Goal: Information Seeking & Learning: Learn about a topic

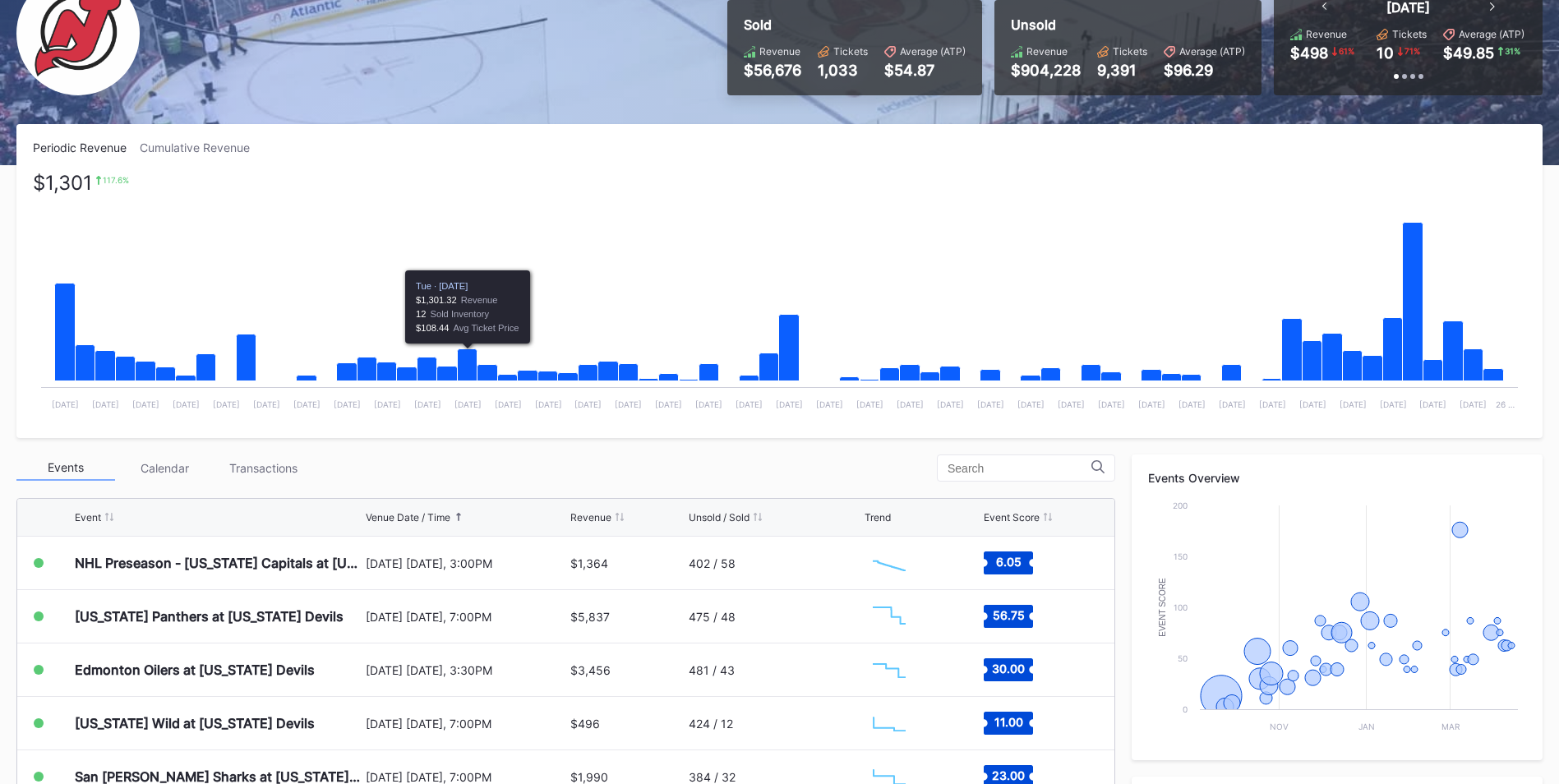
scroll to position [246, 0]
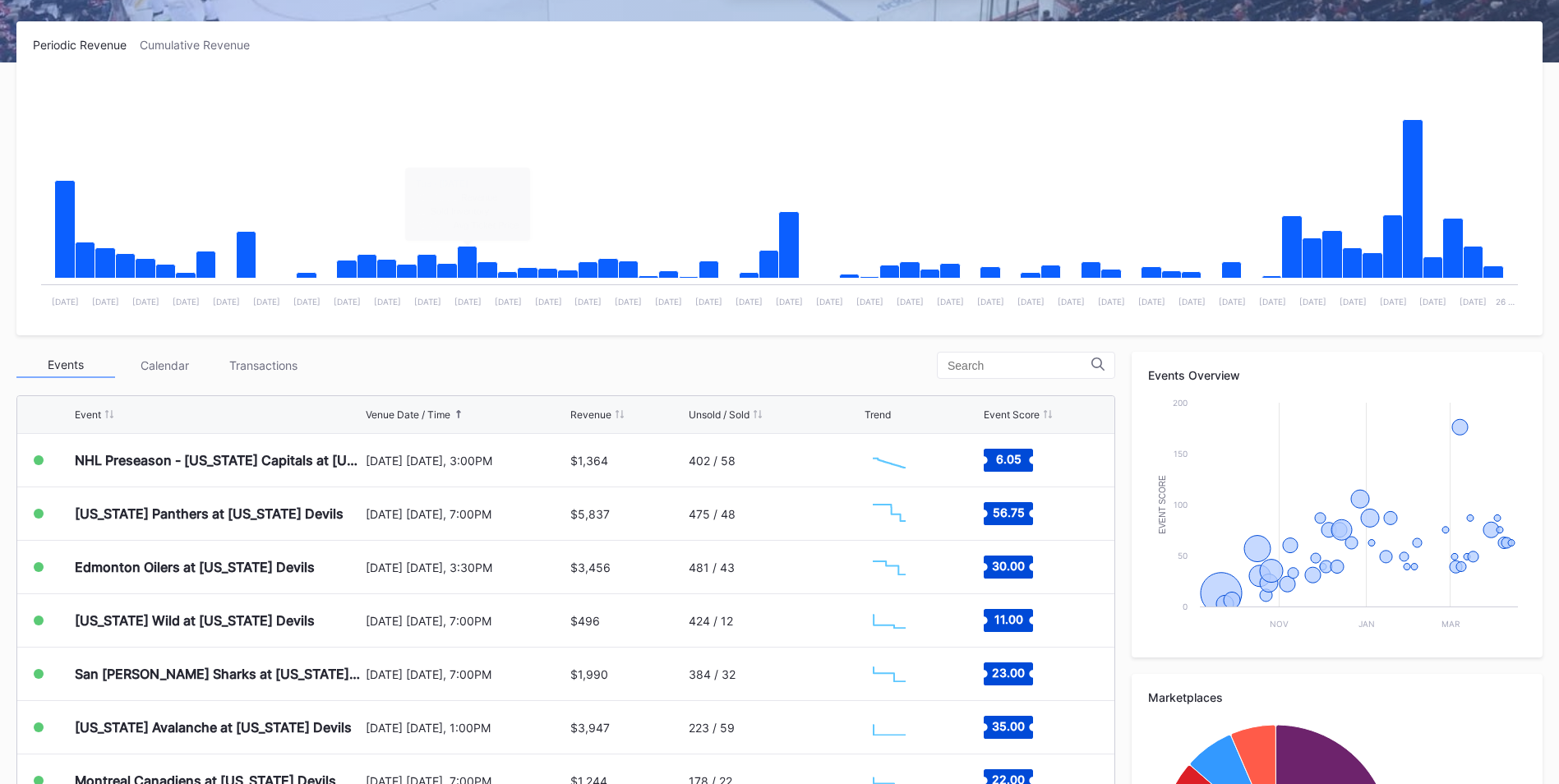
click at [287, 365] on div "Transactions" at bounding box center [263, 365] width 99 height 26
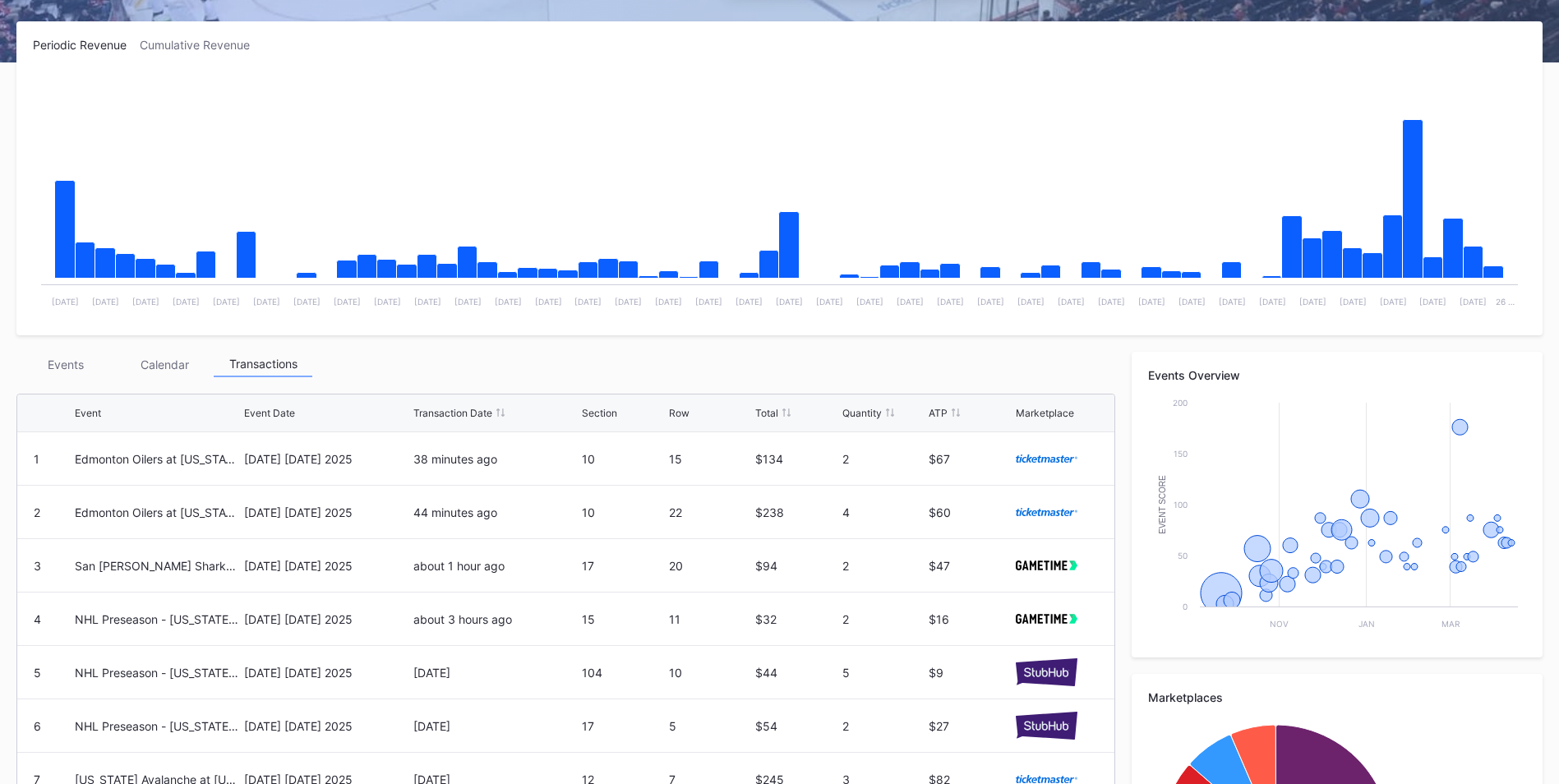
click at [48, 370] on div "Events" at bounding box center [65, 364] width 99 height 26
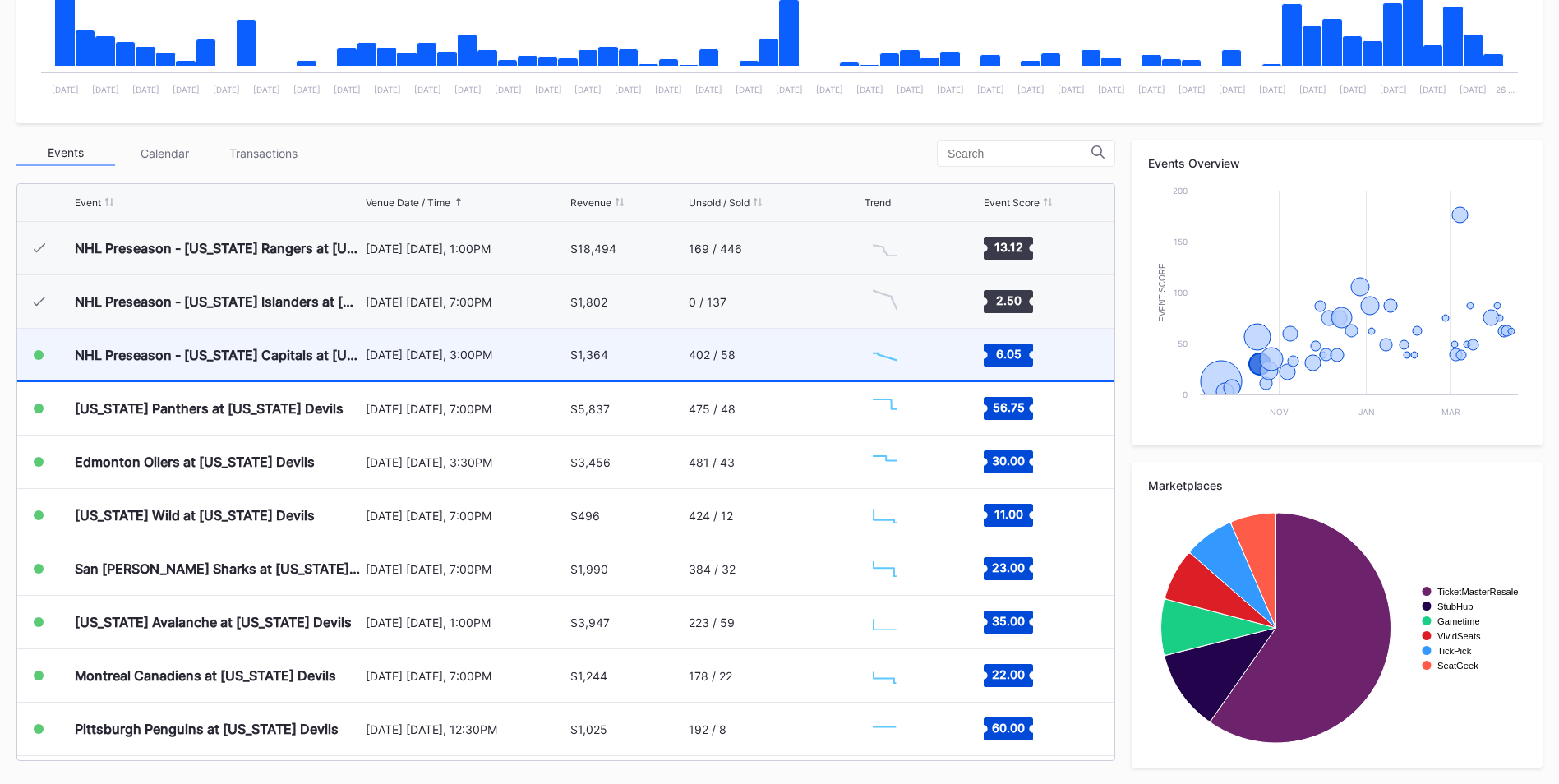
scroll to position [106, 0]
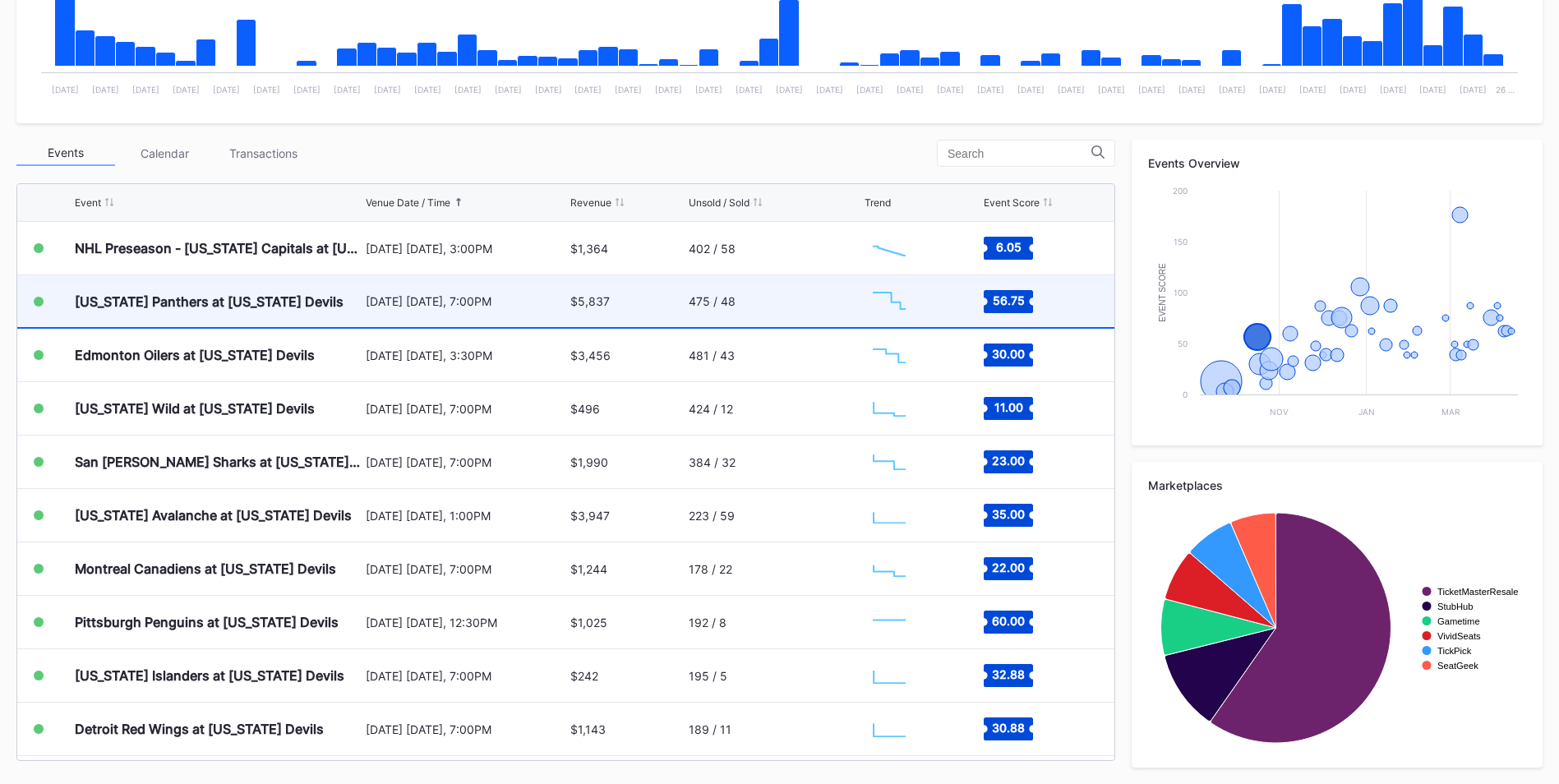
click at [286, 293] on div "[US_STATE] Panthers at [US_STATE] Devils" at bounding box center [209, 301] width 268 height 16
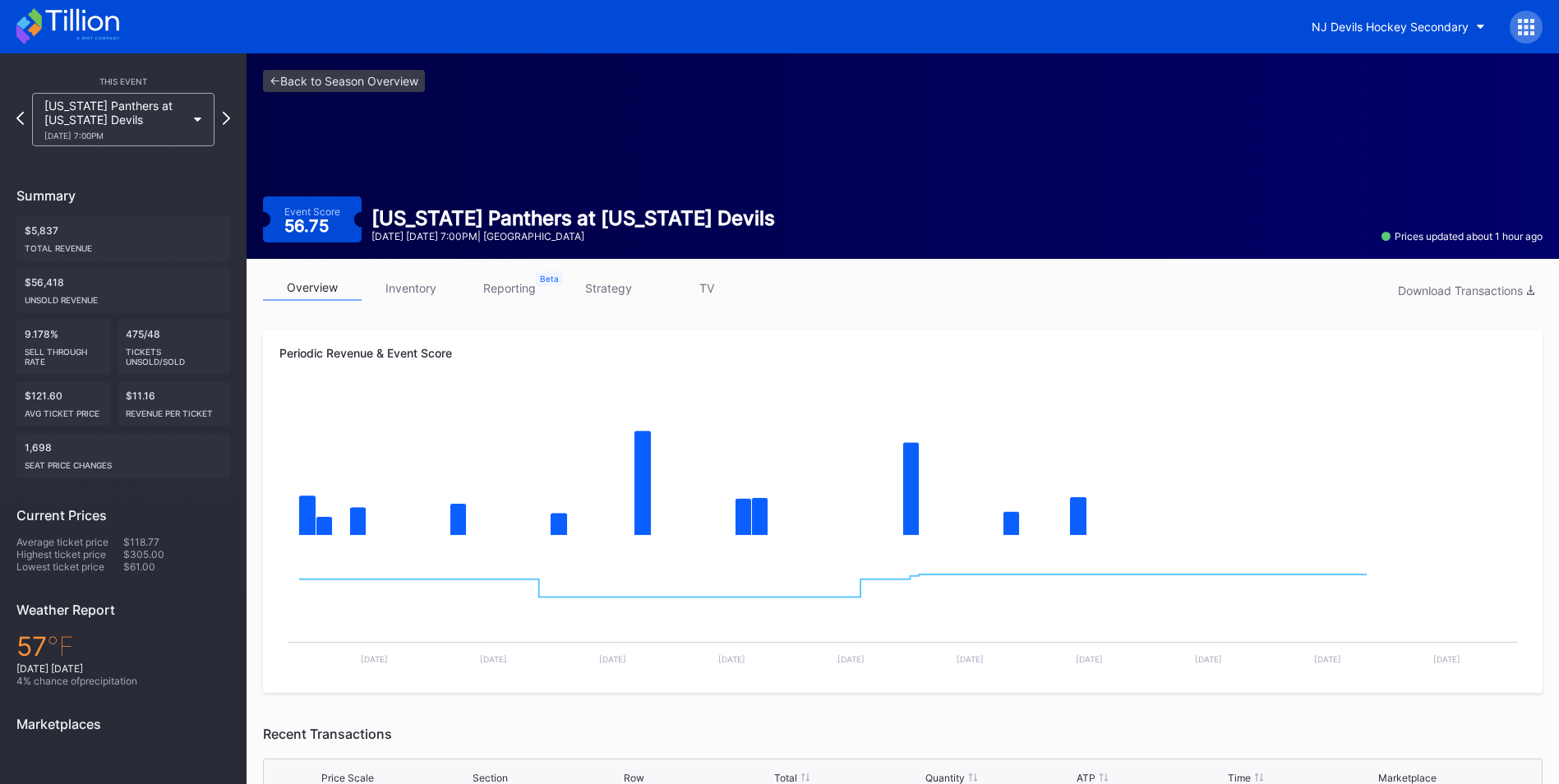
click at [421, 295] on link "inventory" at bounding box center [410, 288] width 99 height 26
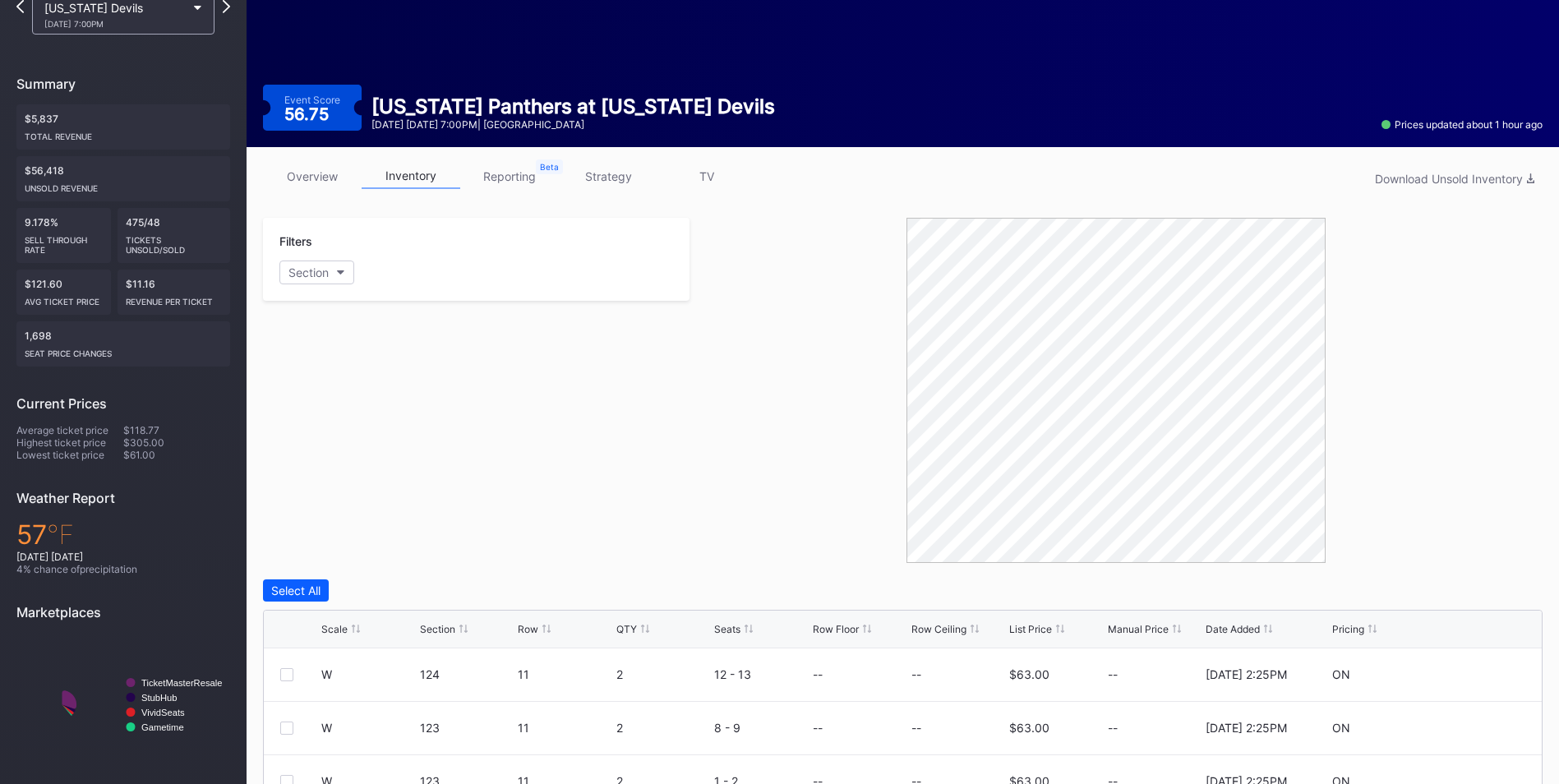
scroll to position [121, 0]
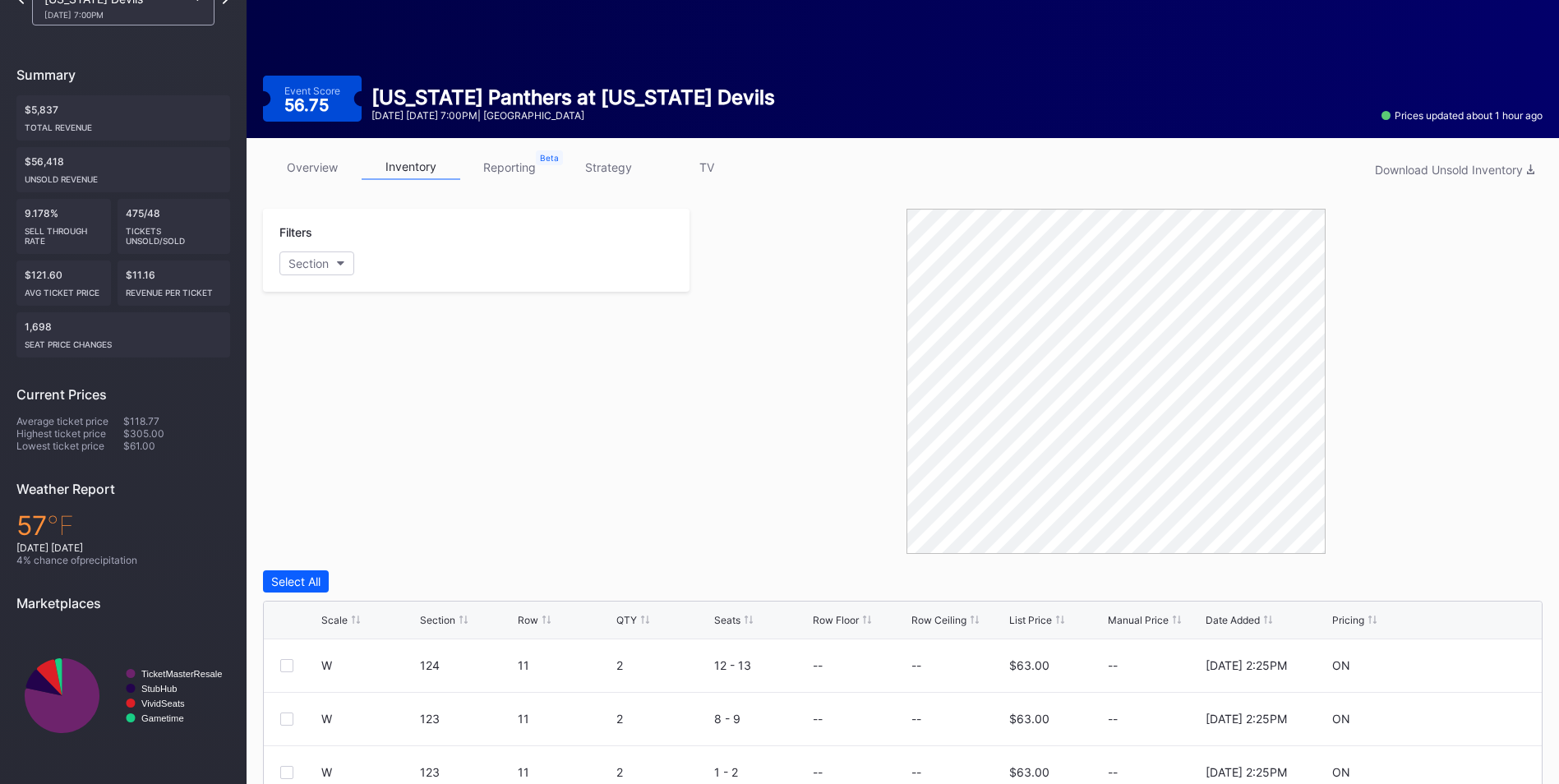
click at [1047, 625] on div "List Price" at bounding box center [1030, 619] width 43 height 12
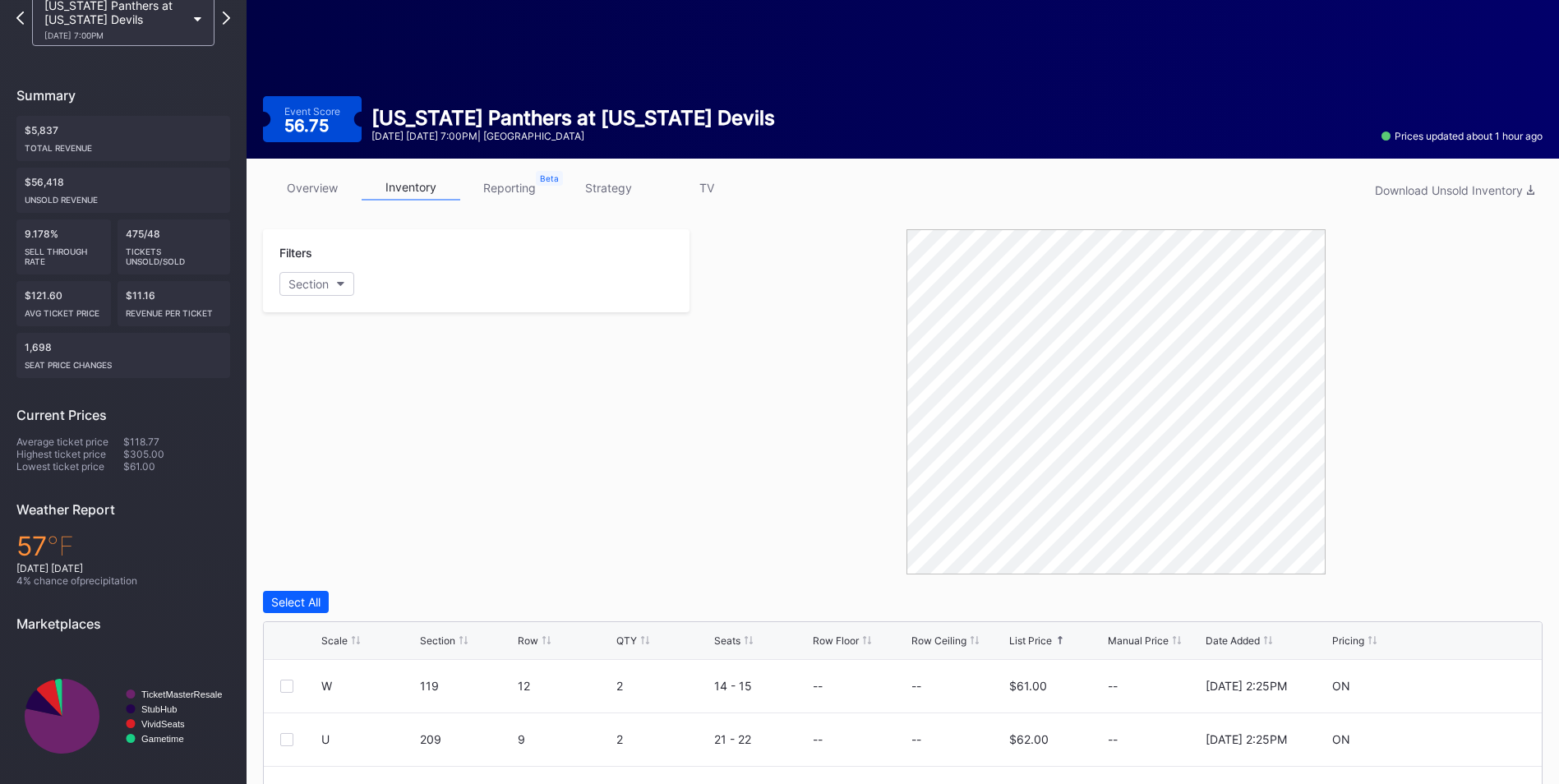
scroll to position [0, 0]
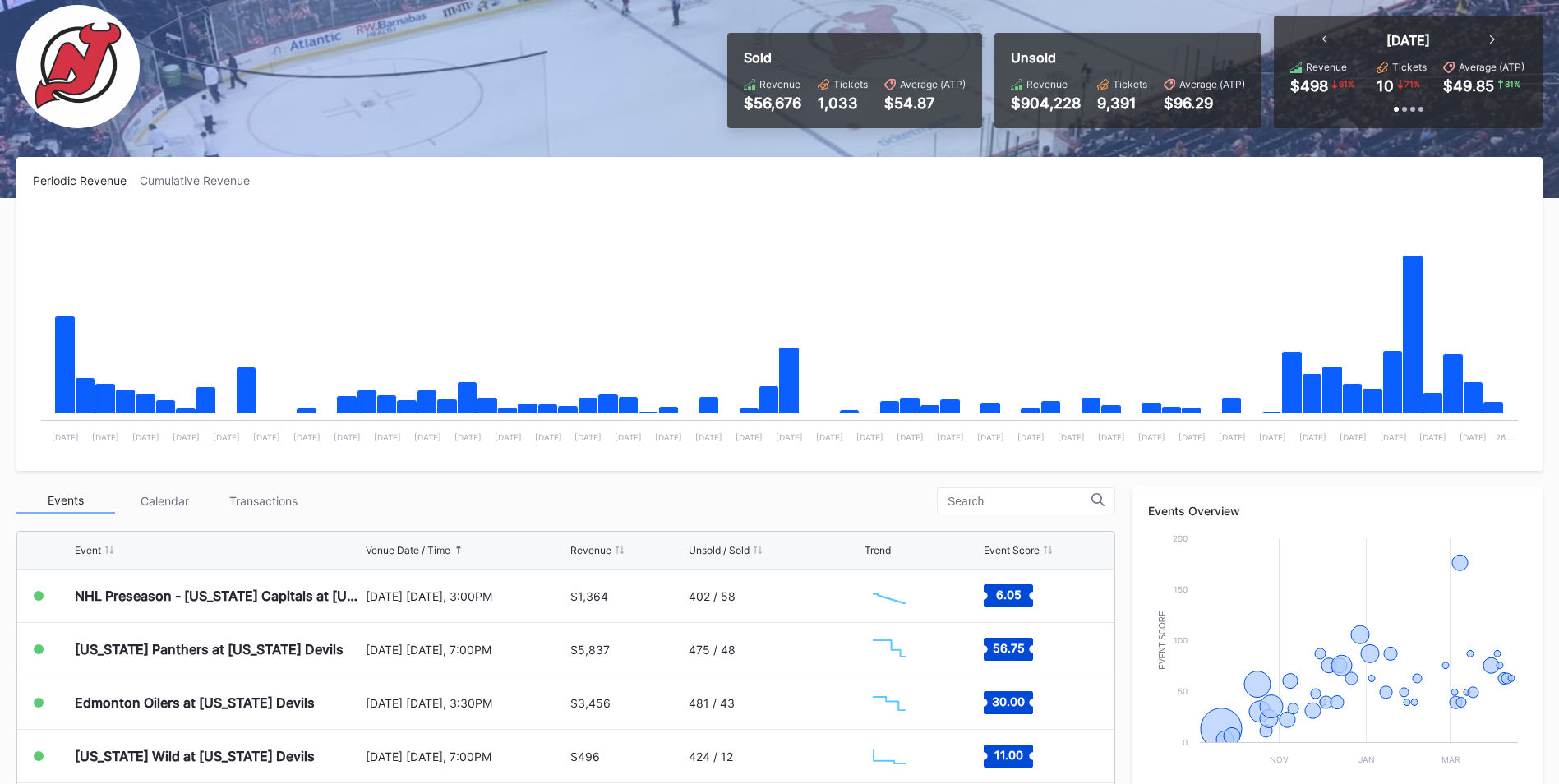
scroll to position [246, 0]
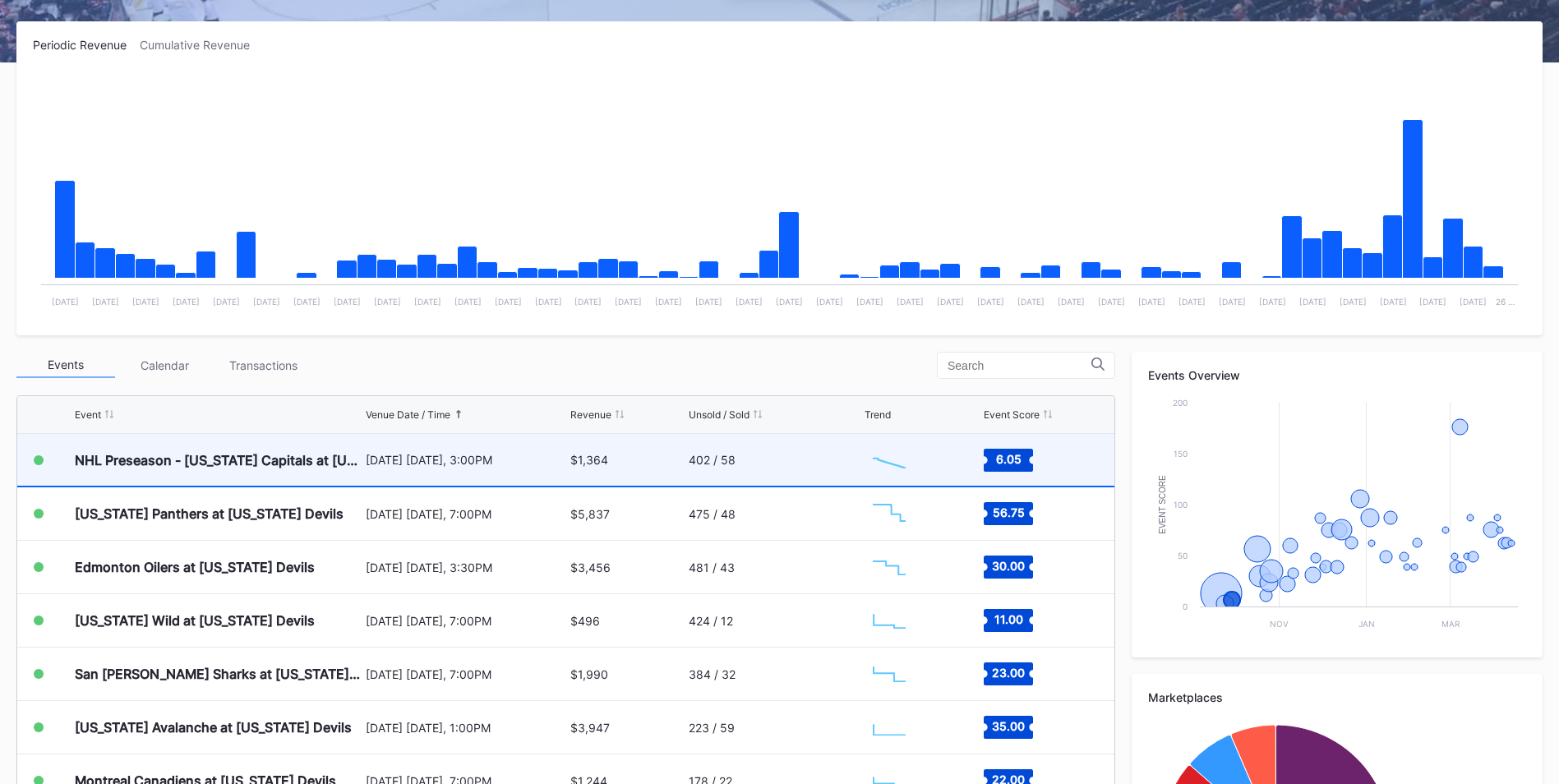
click at [541, 472] on div "[DATE] [DATE], 3:00PM" at bounding box center [465, 460] width 200 height 52
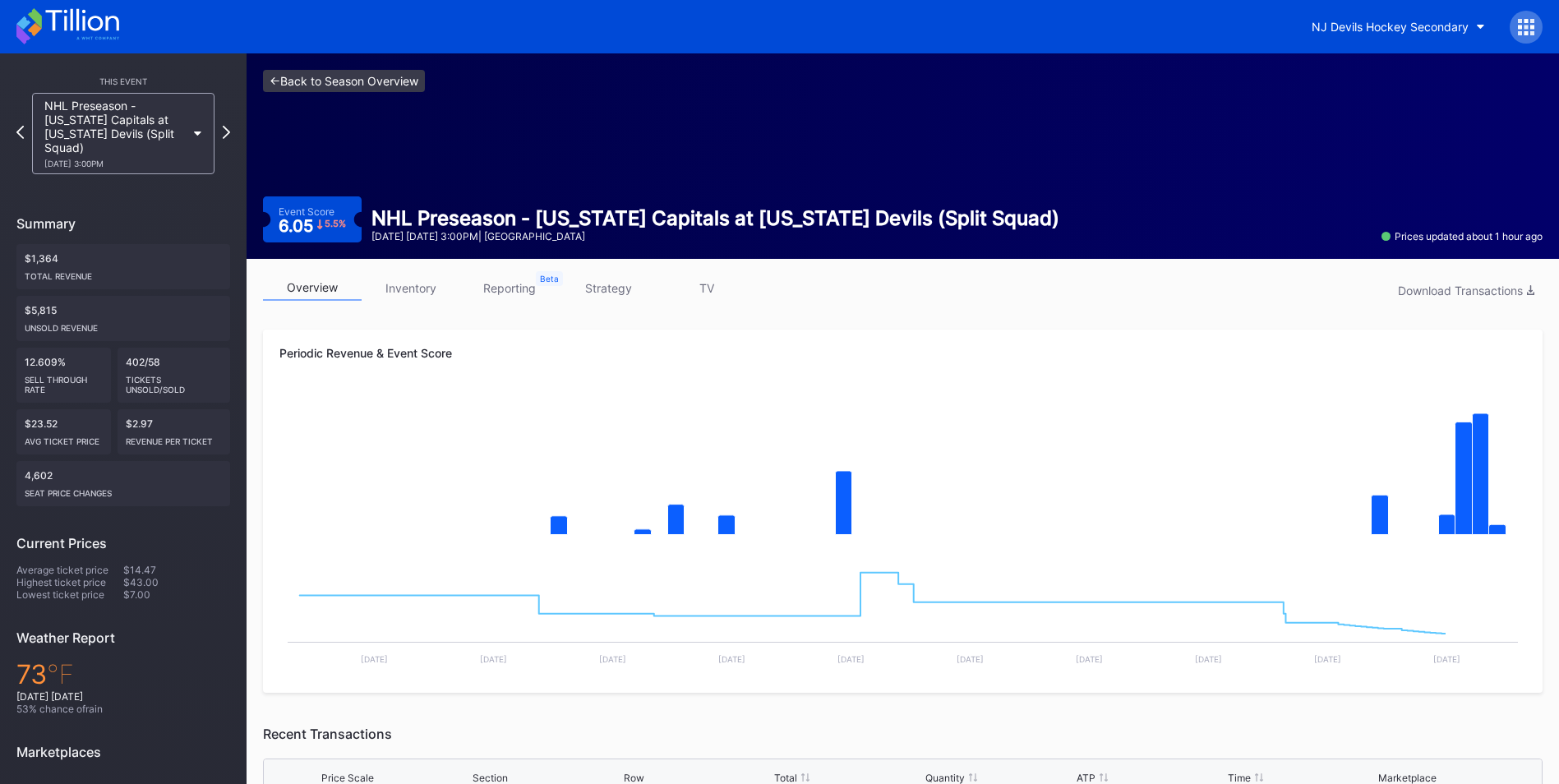
click at [376, 80] on link "<- Back to Season Overview" at bounding box center [343, 81] width 162 height 22
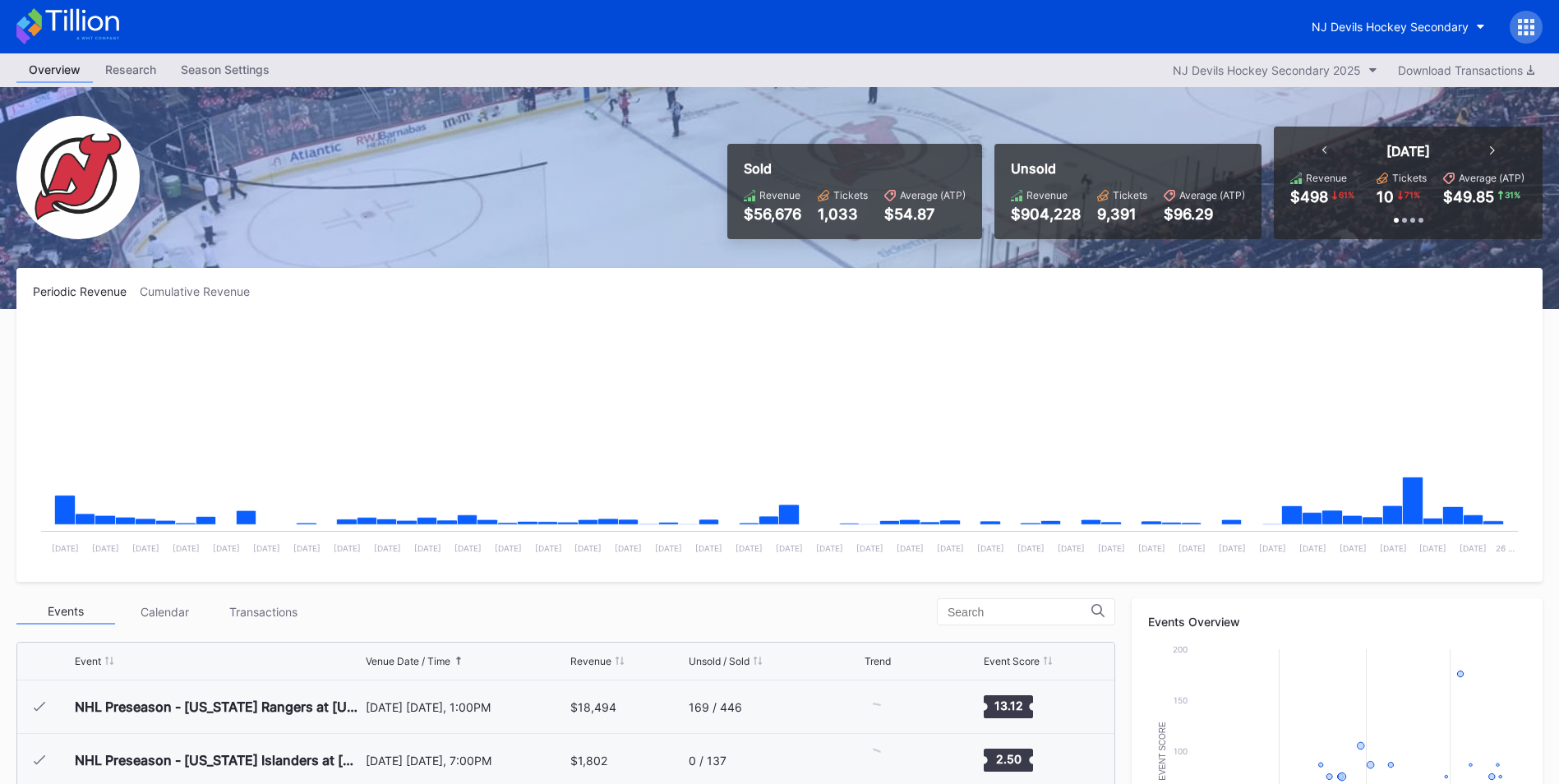
scroll to position [106, 0]
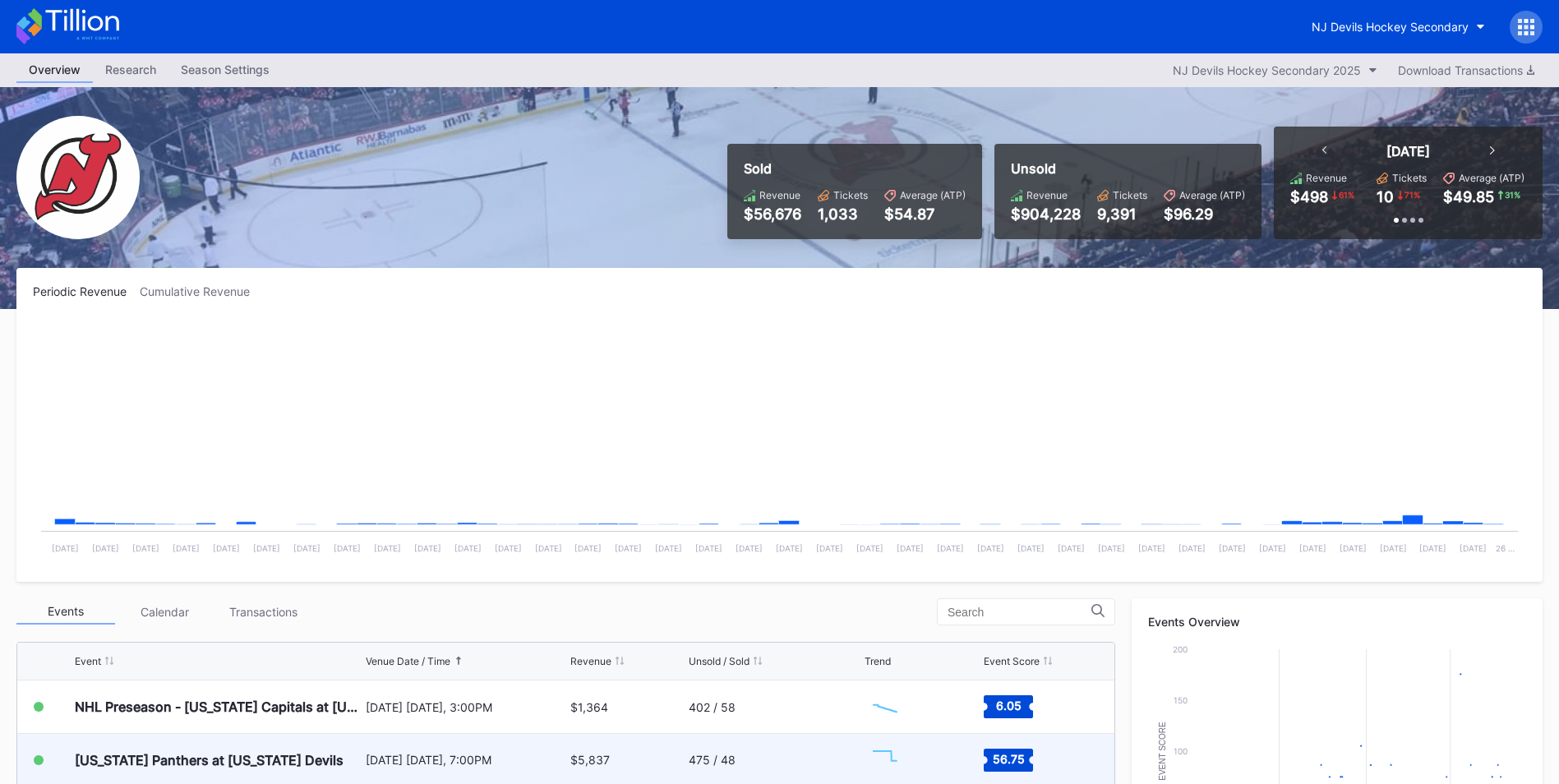
click at [353, 755] on div "[US_STATE] Panthers at [US_STATE] Devils" at bounding box center [218, 759] width 287 height 52
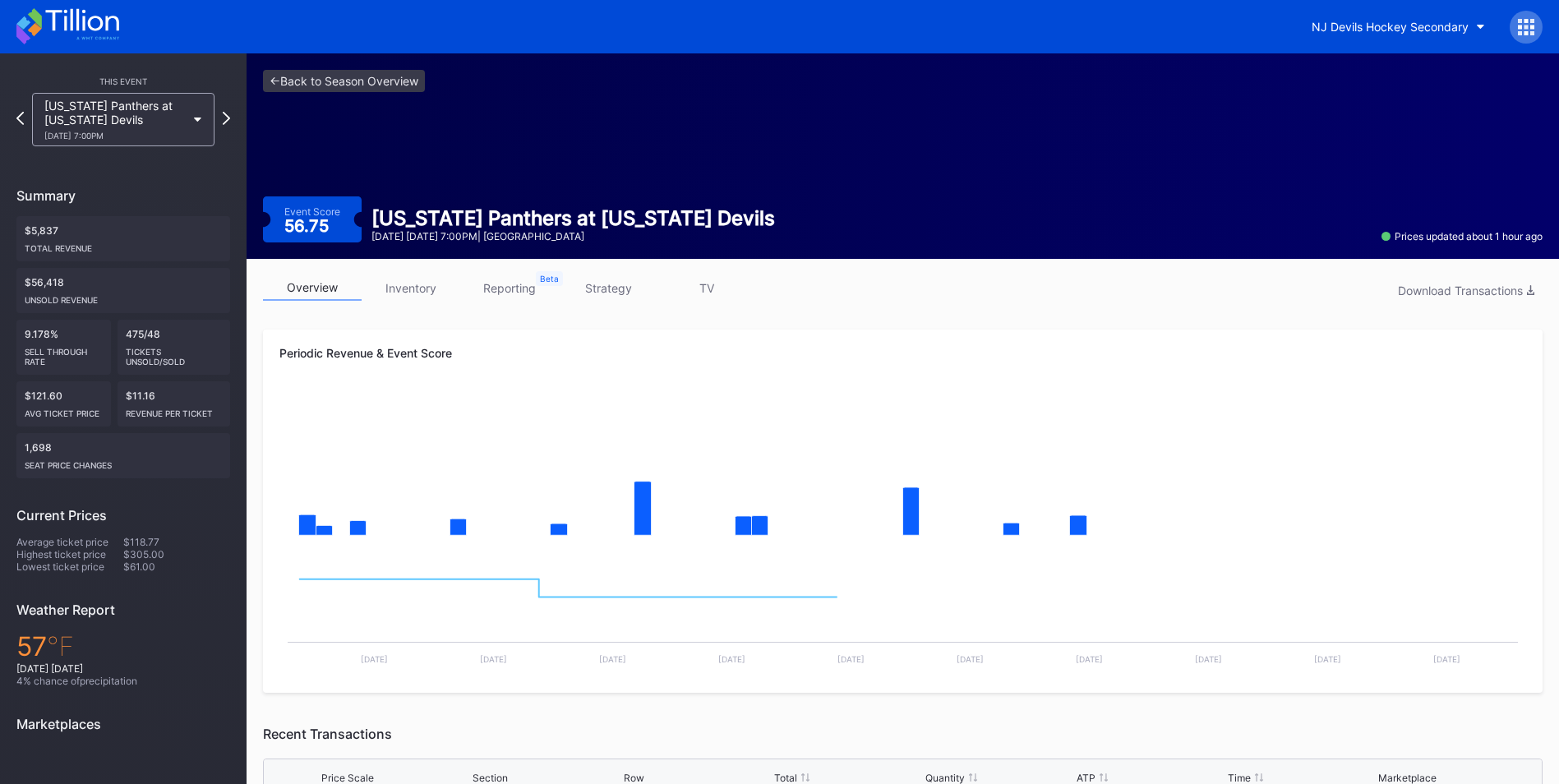
click at [411, 281] on link "inventory" at bounding box center [410, 288] width 99 height 26
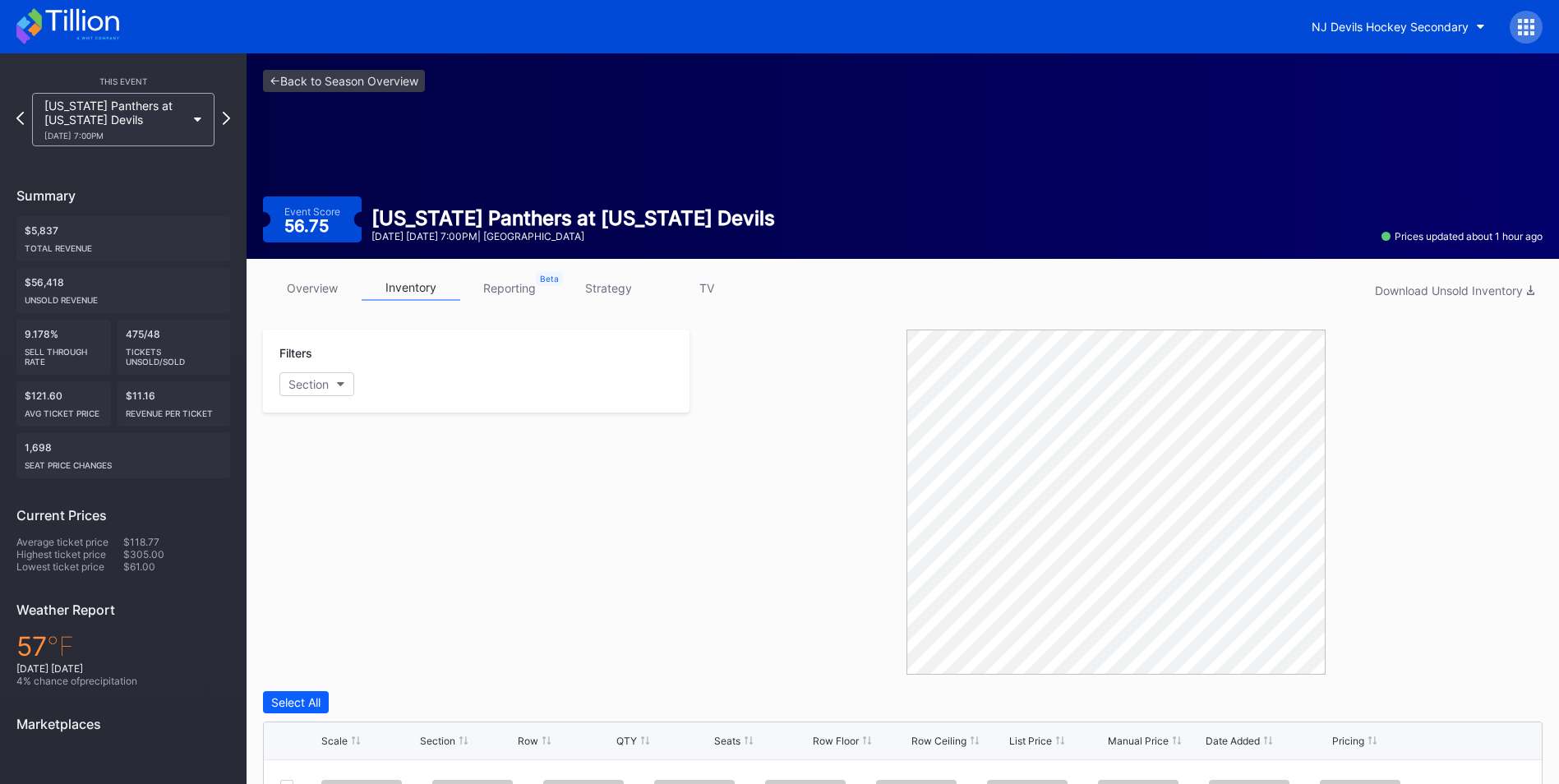
scroll to position [407, 0]
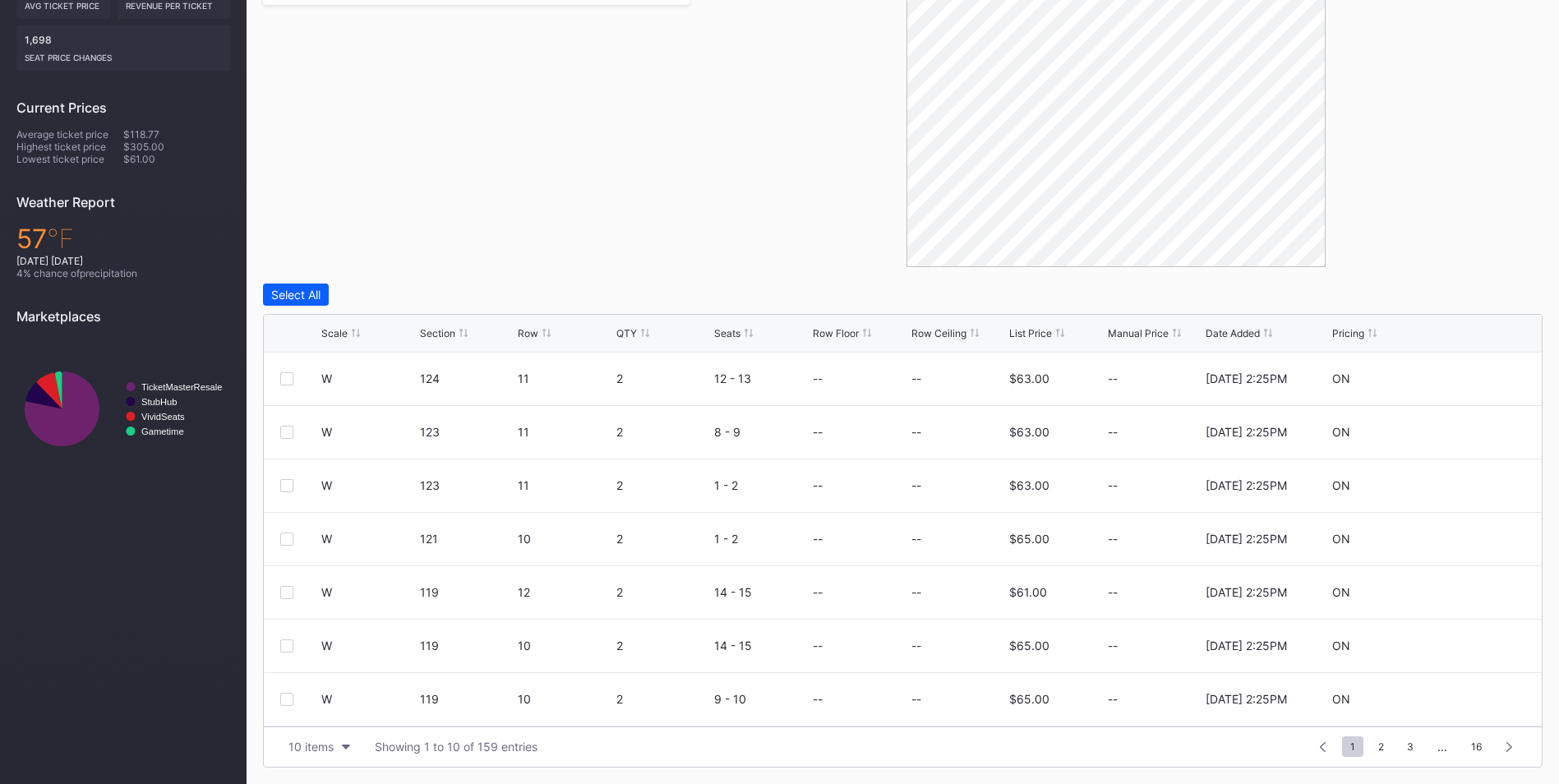
click at [1049, 329] on div "List Price" at bounding box center [1030, 333] width 43 height 12
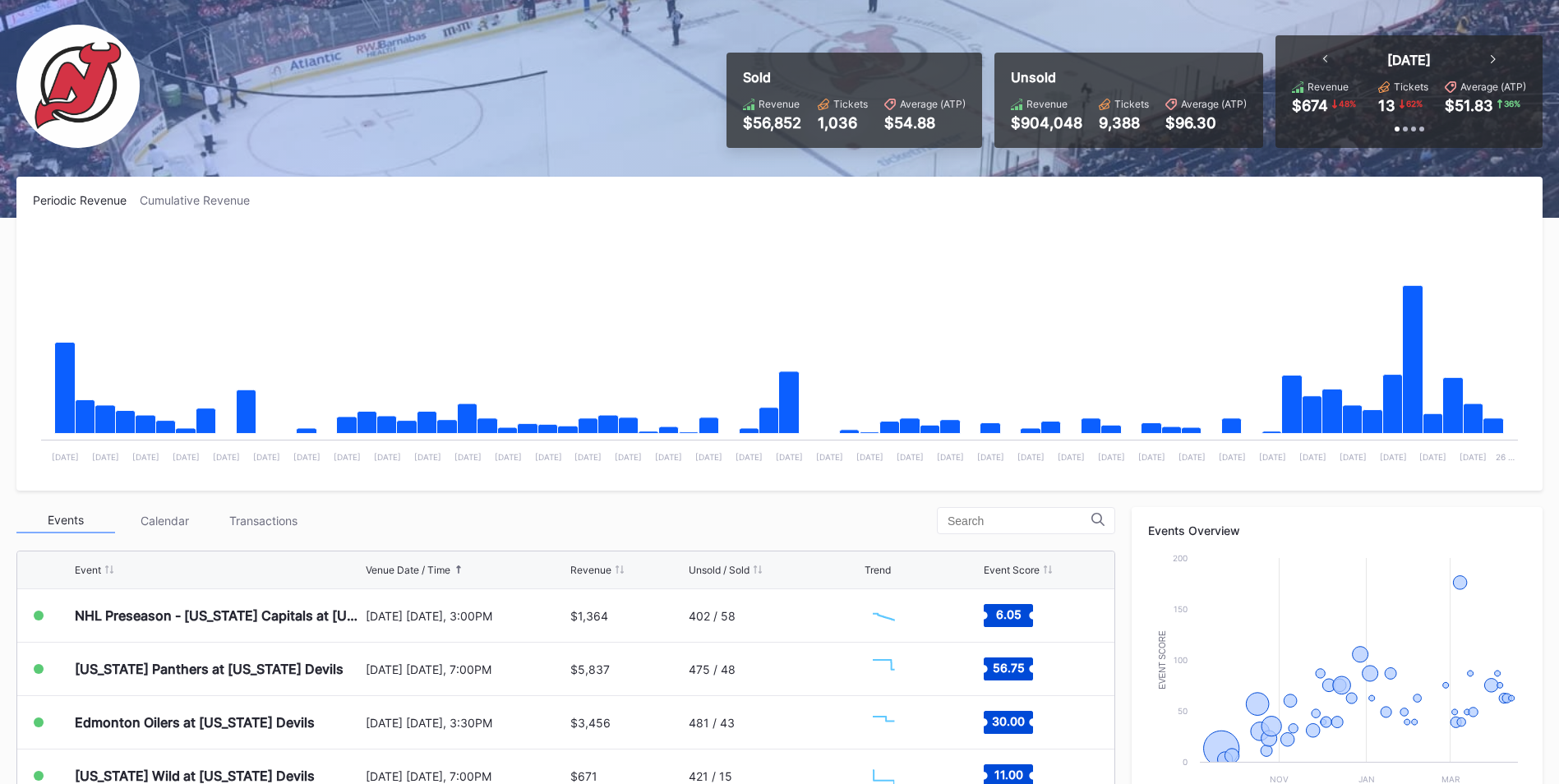
scroll to position [164, 0]
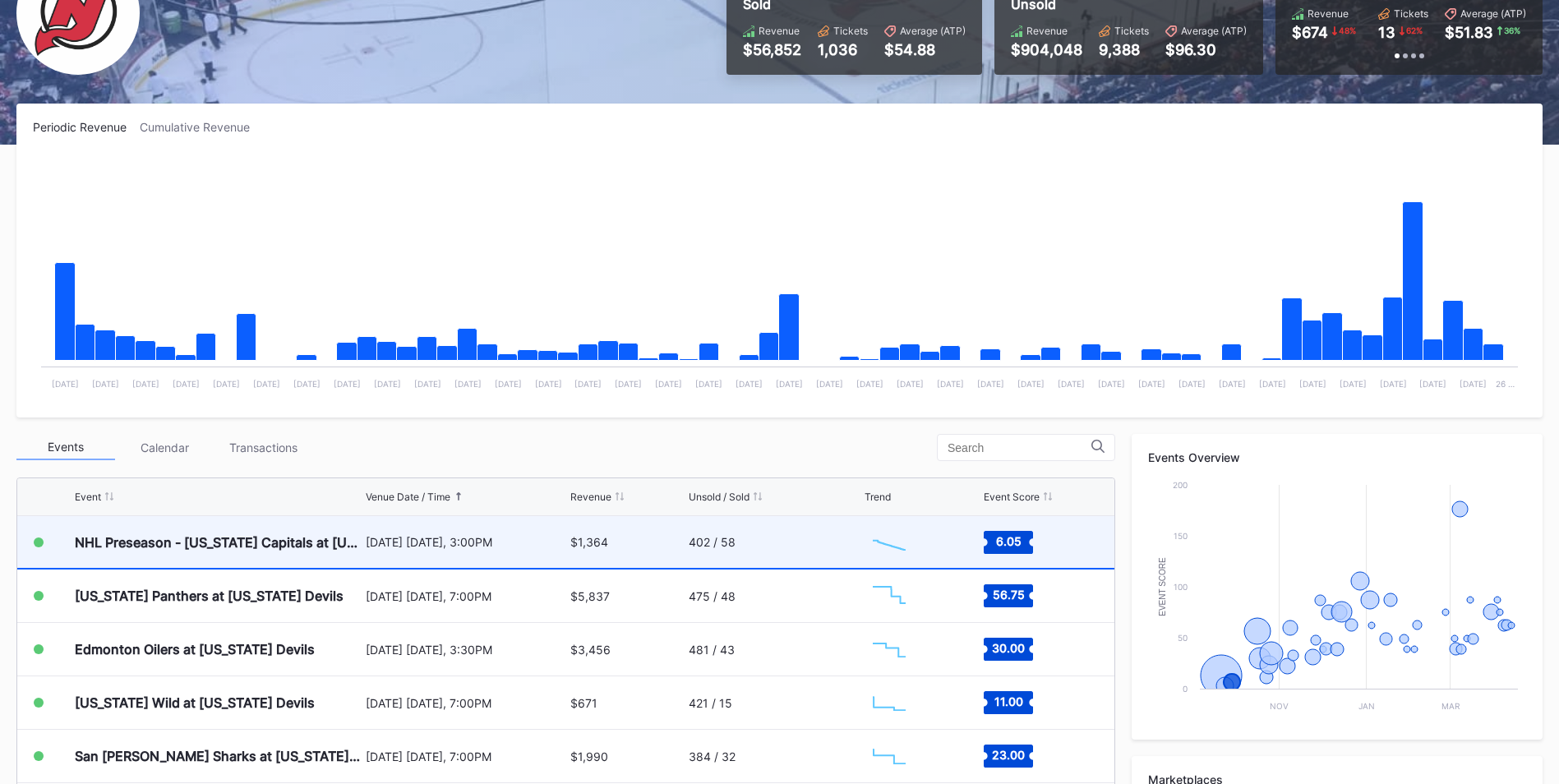
click at [626, 544] on div "$1,364" at bounding box center [627, 542] width 114 height 52
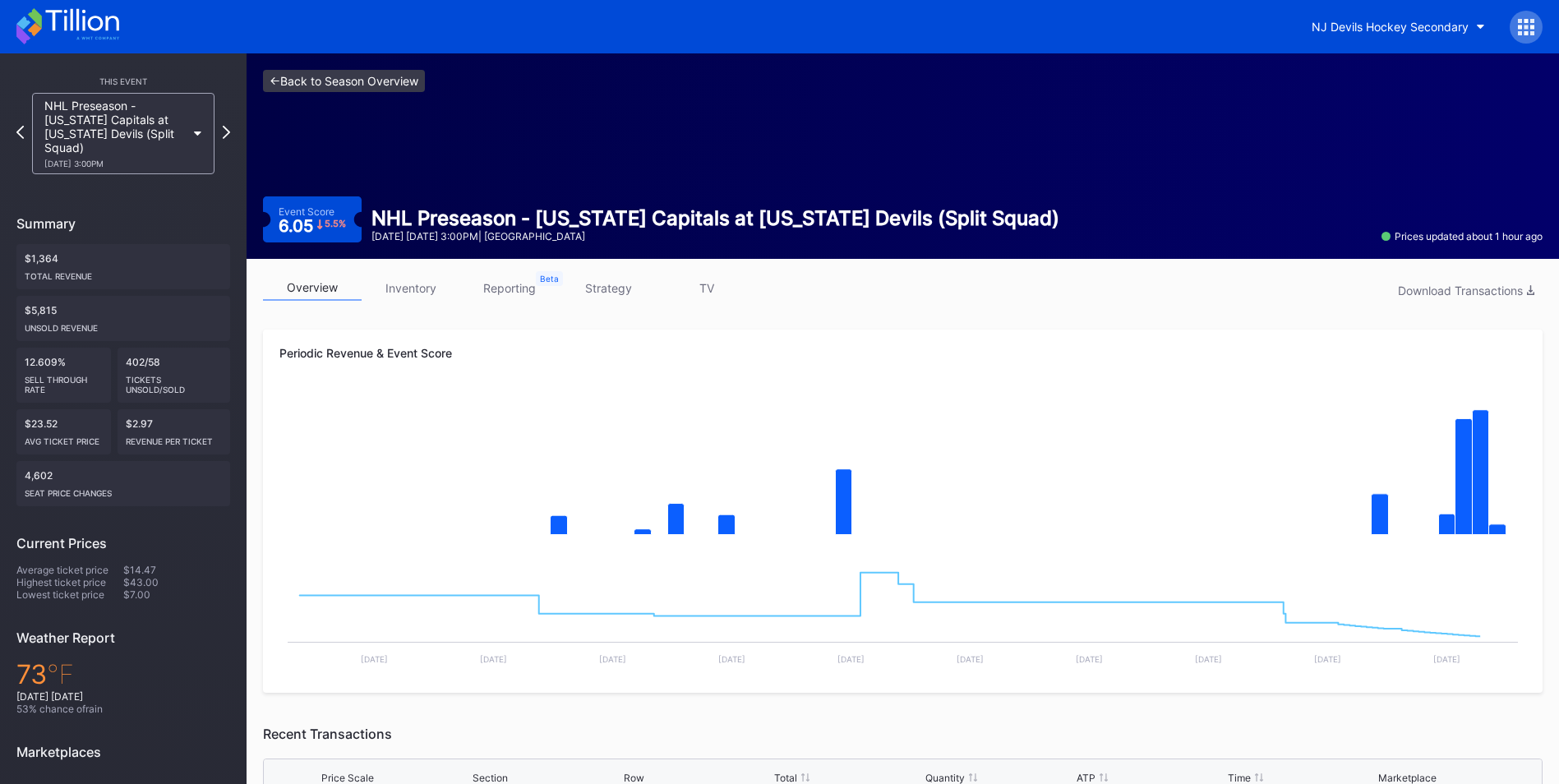
click at [355, 82] on link "<- Back to Season Overview" at bounding box center [343, 81] width 162 height 22
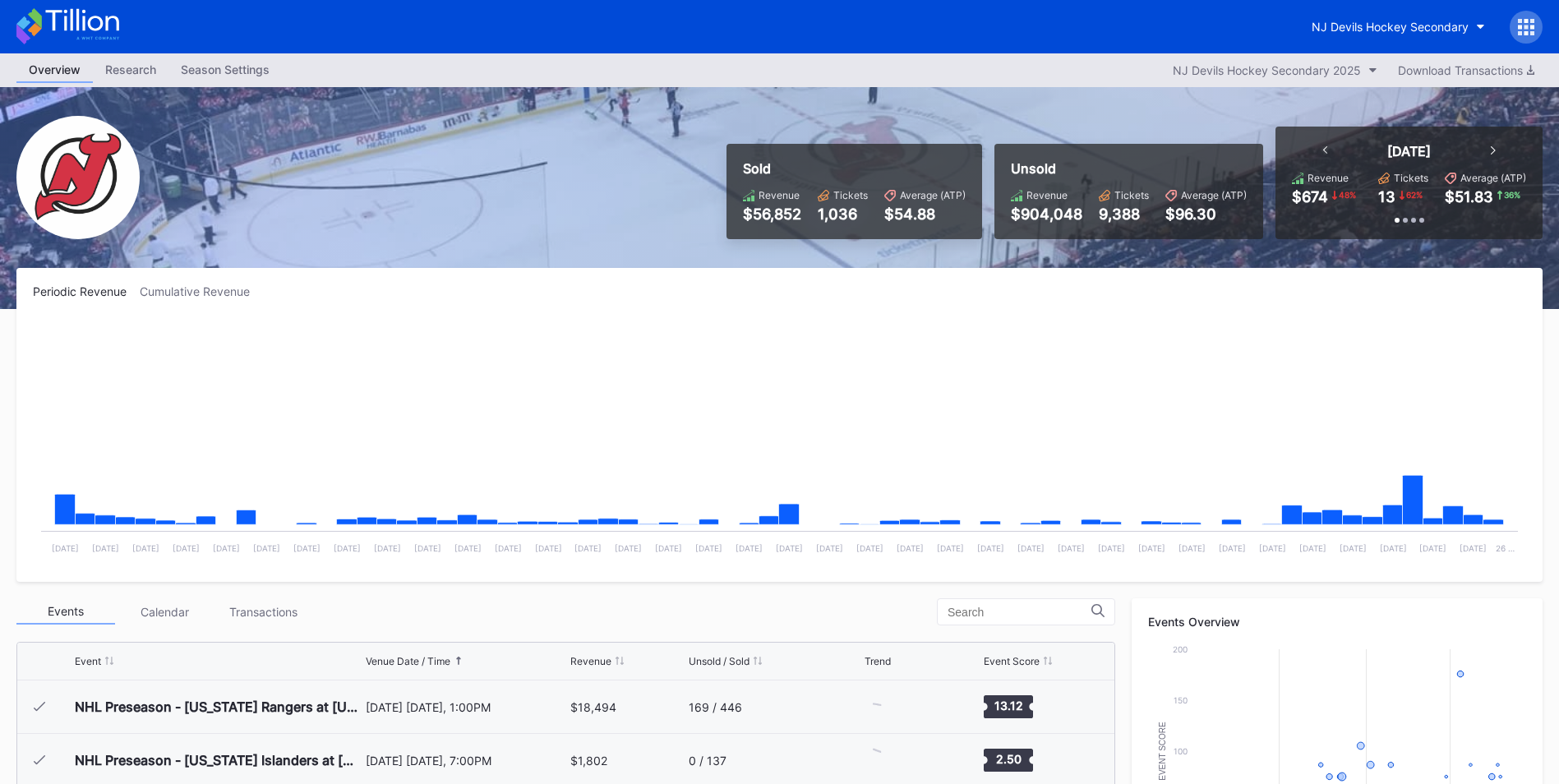
scroll to position [411, 0]
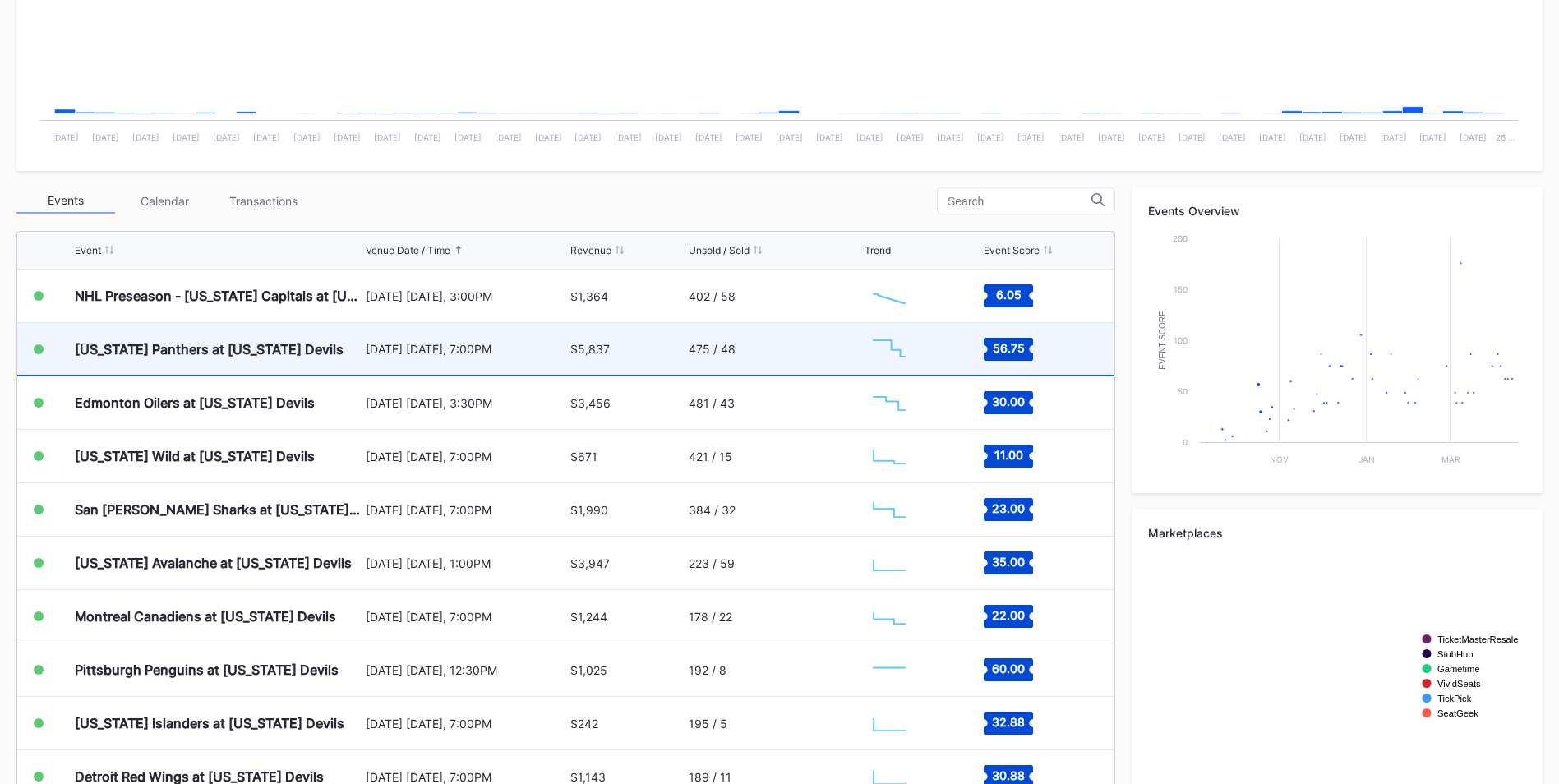
click at [544, 328] on div "[DATE] [DATE], 7:00PM" at bounding box center [465, 349] width 200 height 52
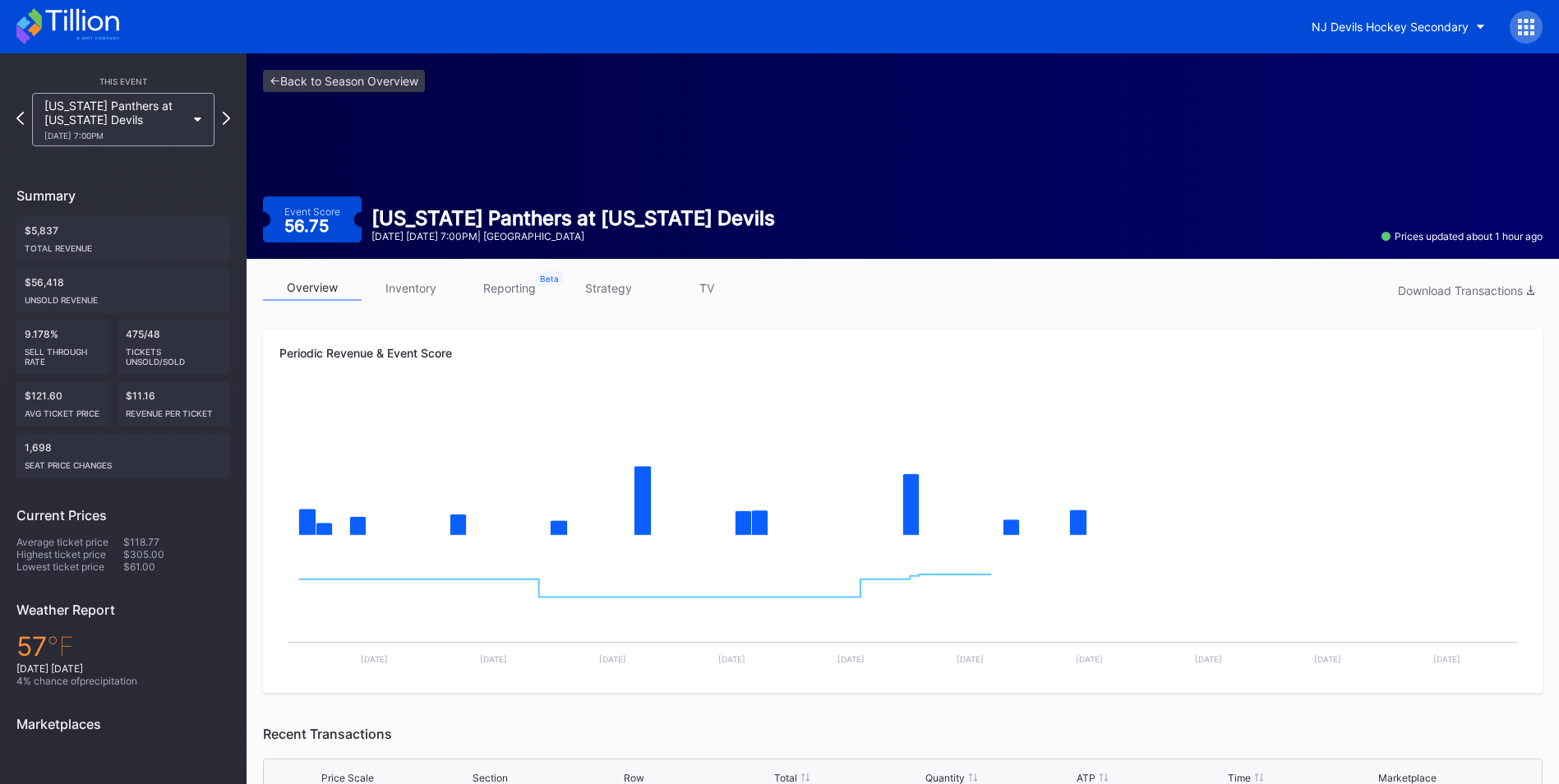
click at [401, 283] on link "inventory" at bounding box center [410, 288] width 99 height 26
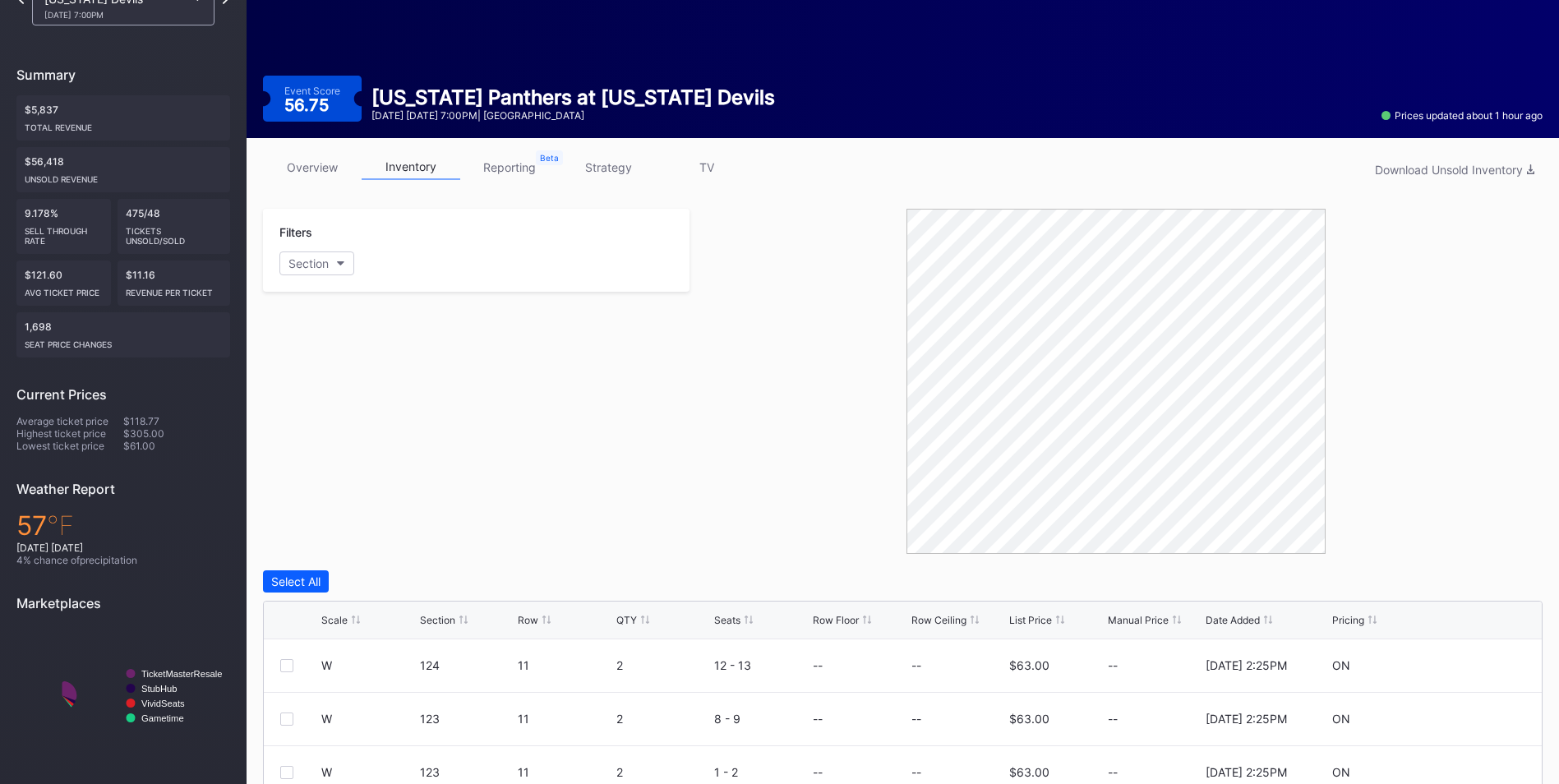
scroll to position [203, 0]
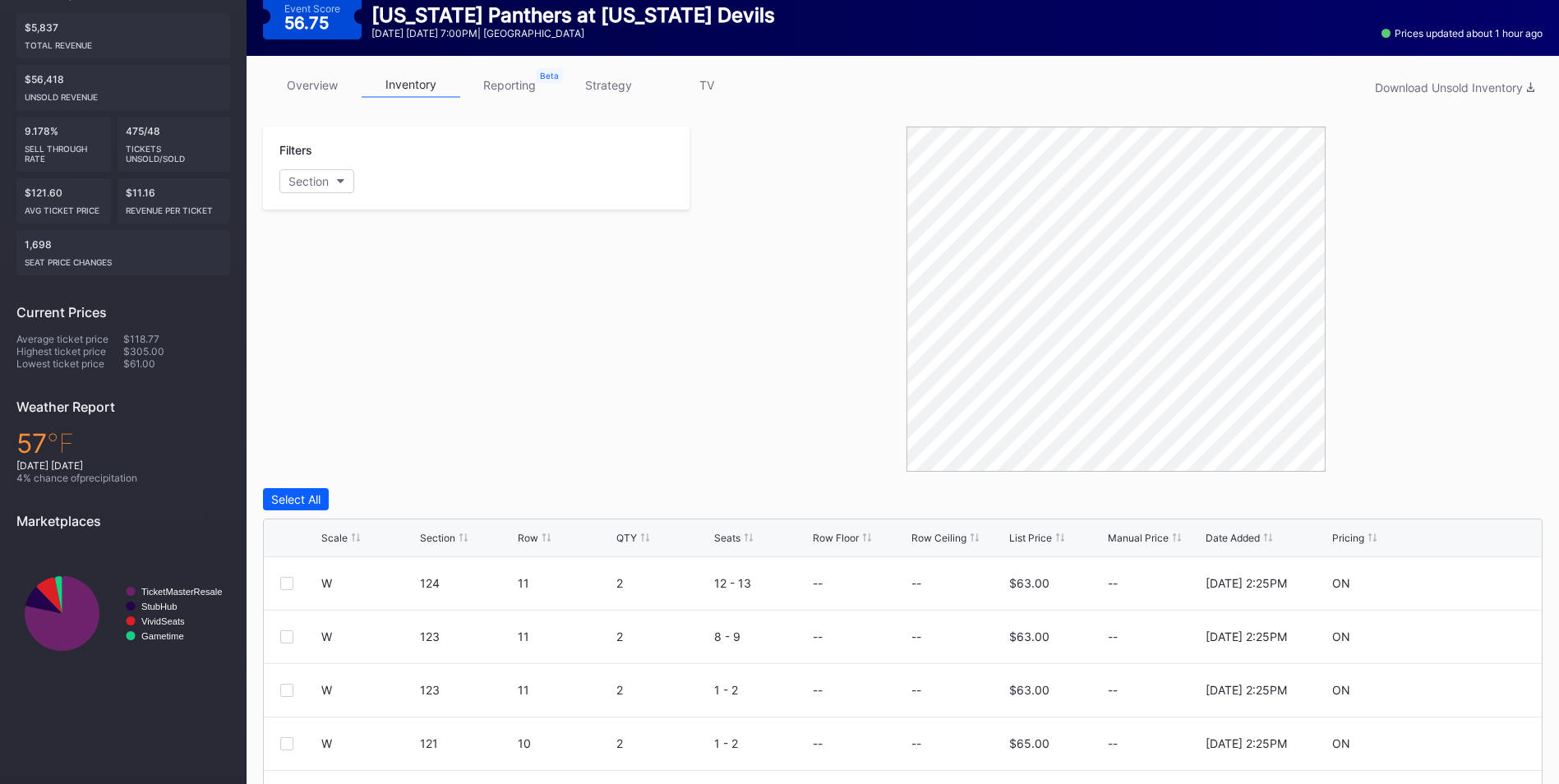
click at [1034, 541] on div "List Price" at bounding box center [1030, 538] width 43 height 12
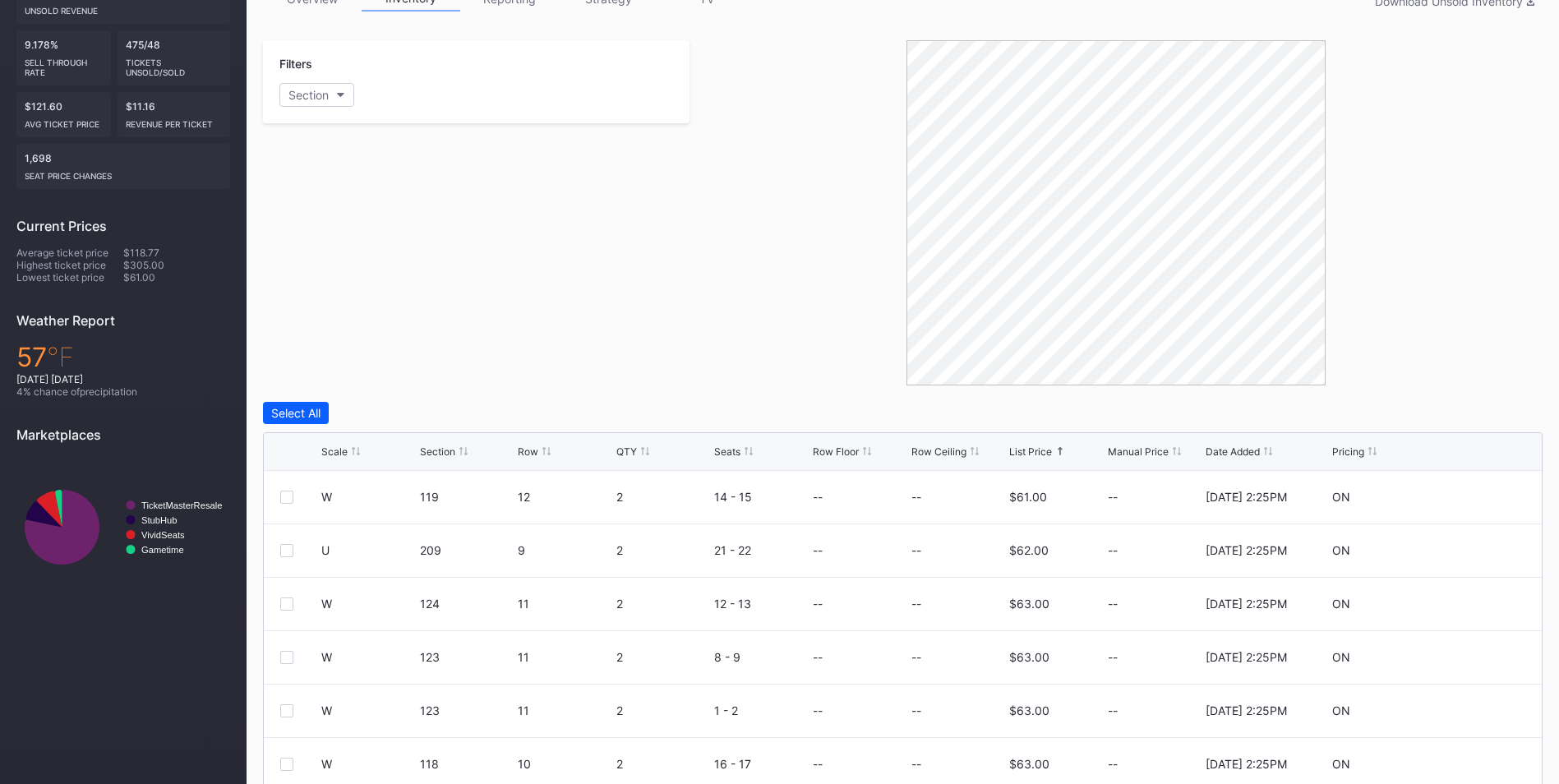
scroll to position [407, 0]
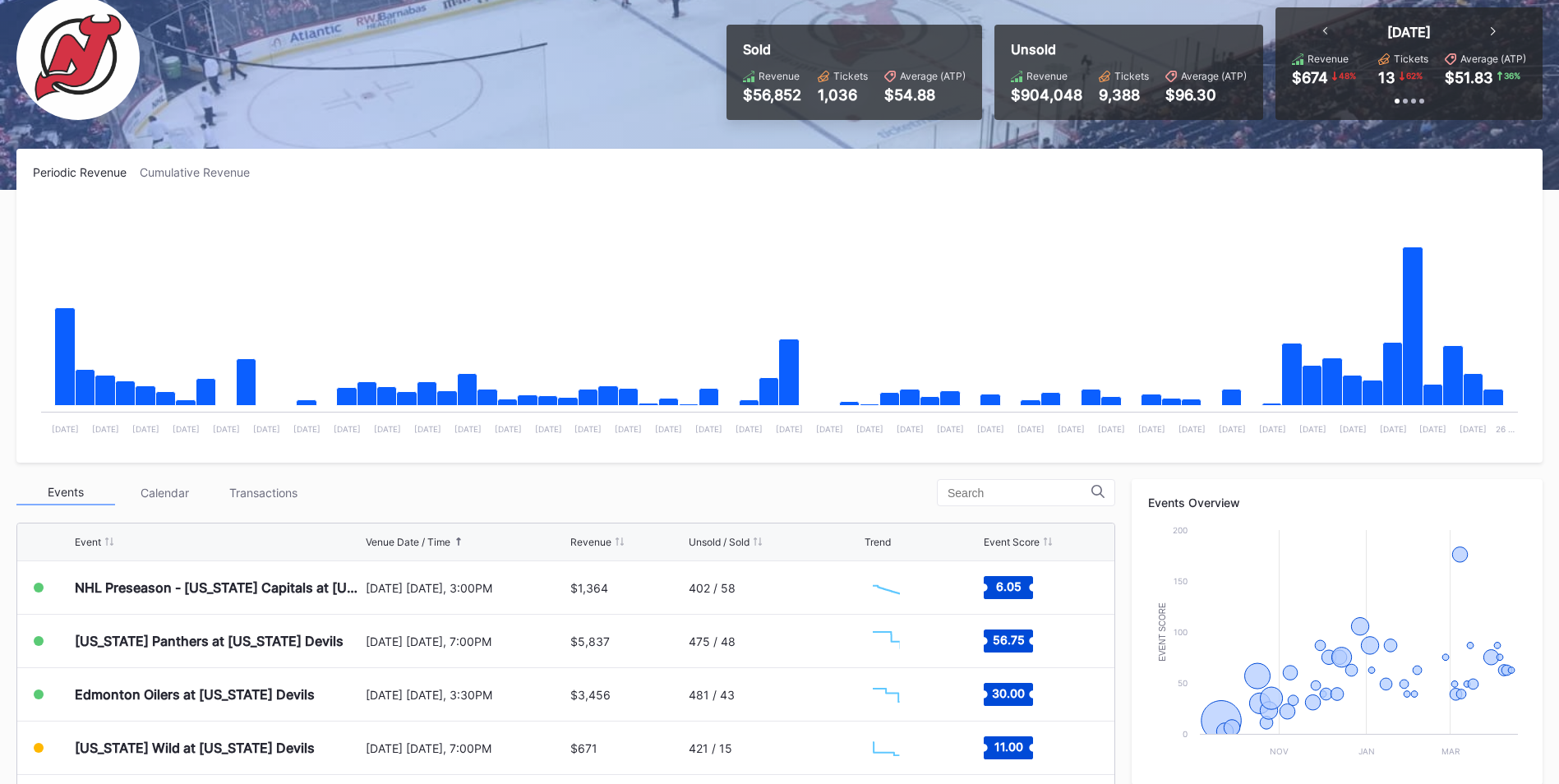
scroll to position [246, 0]
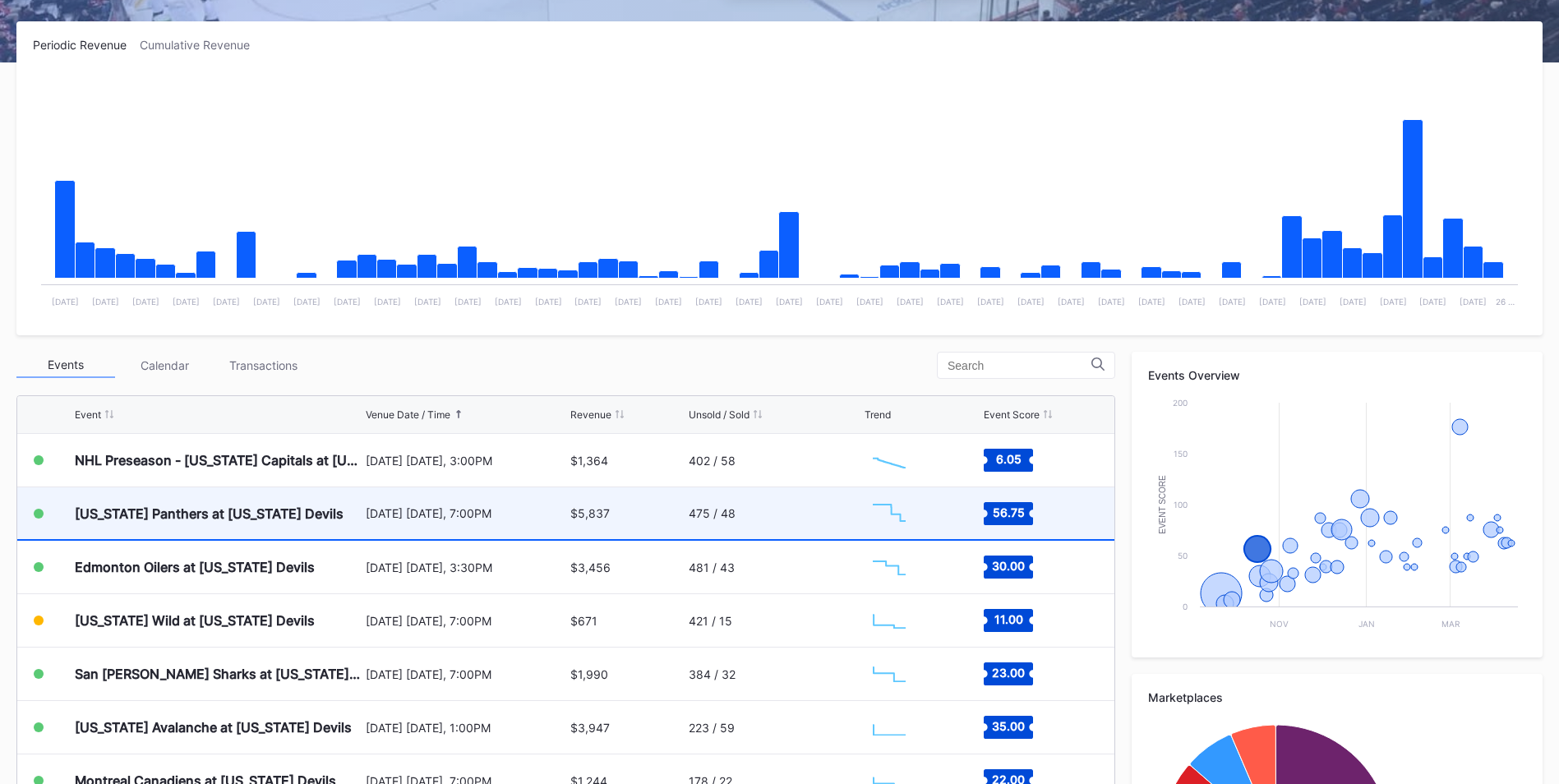
click at [245, 523] on div "[US_STATE] Panthers at [US_STATE] Devils" at bounding box center [218, 513] width 287 height 52
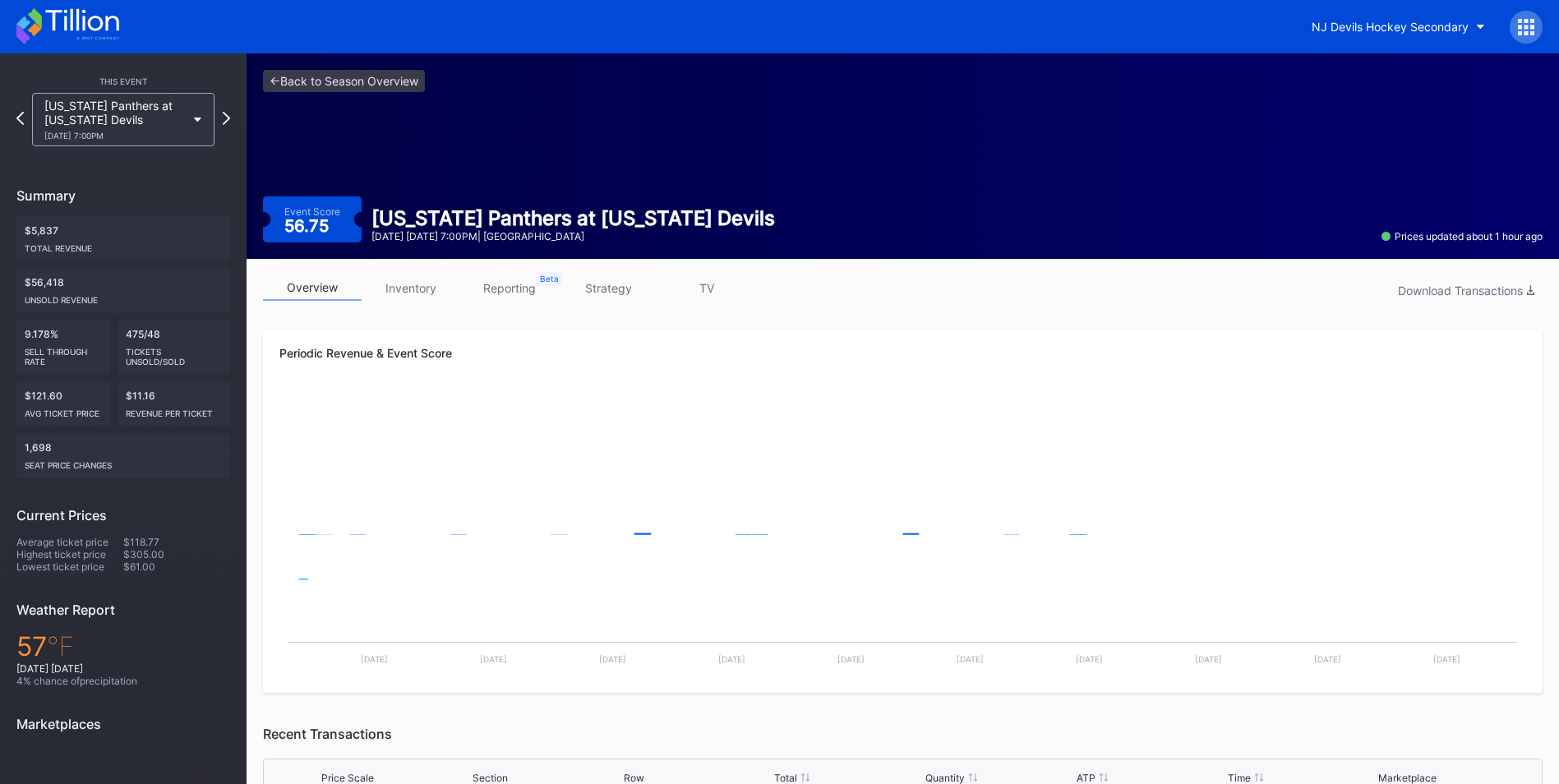
click at [431, 290] on link "inventory" at bounding box center [410, 288] width 99 height 26
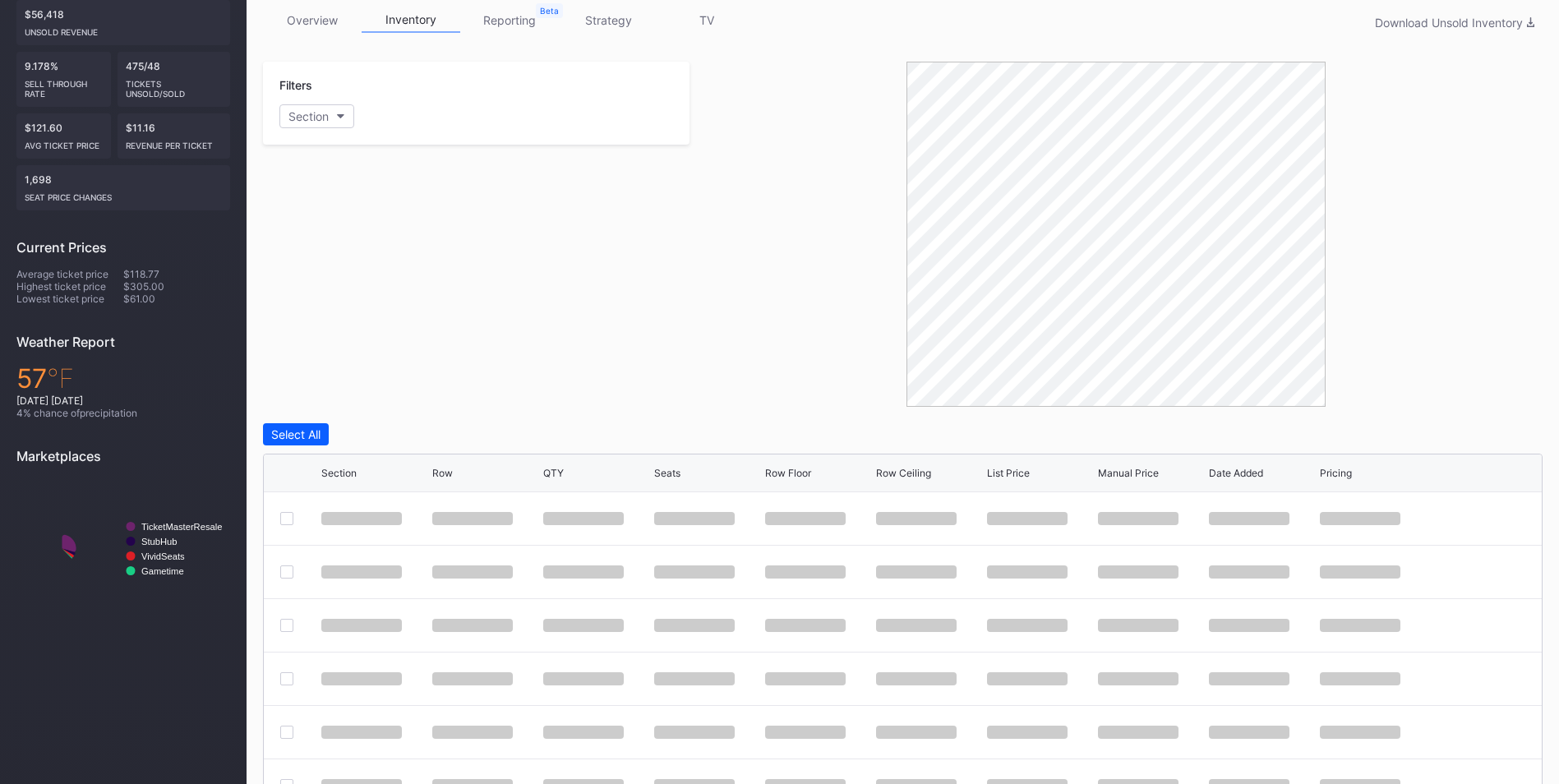
scroll to position [367, 0]
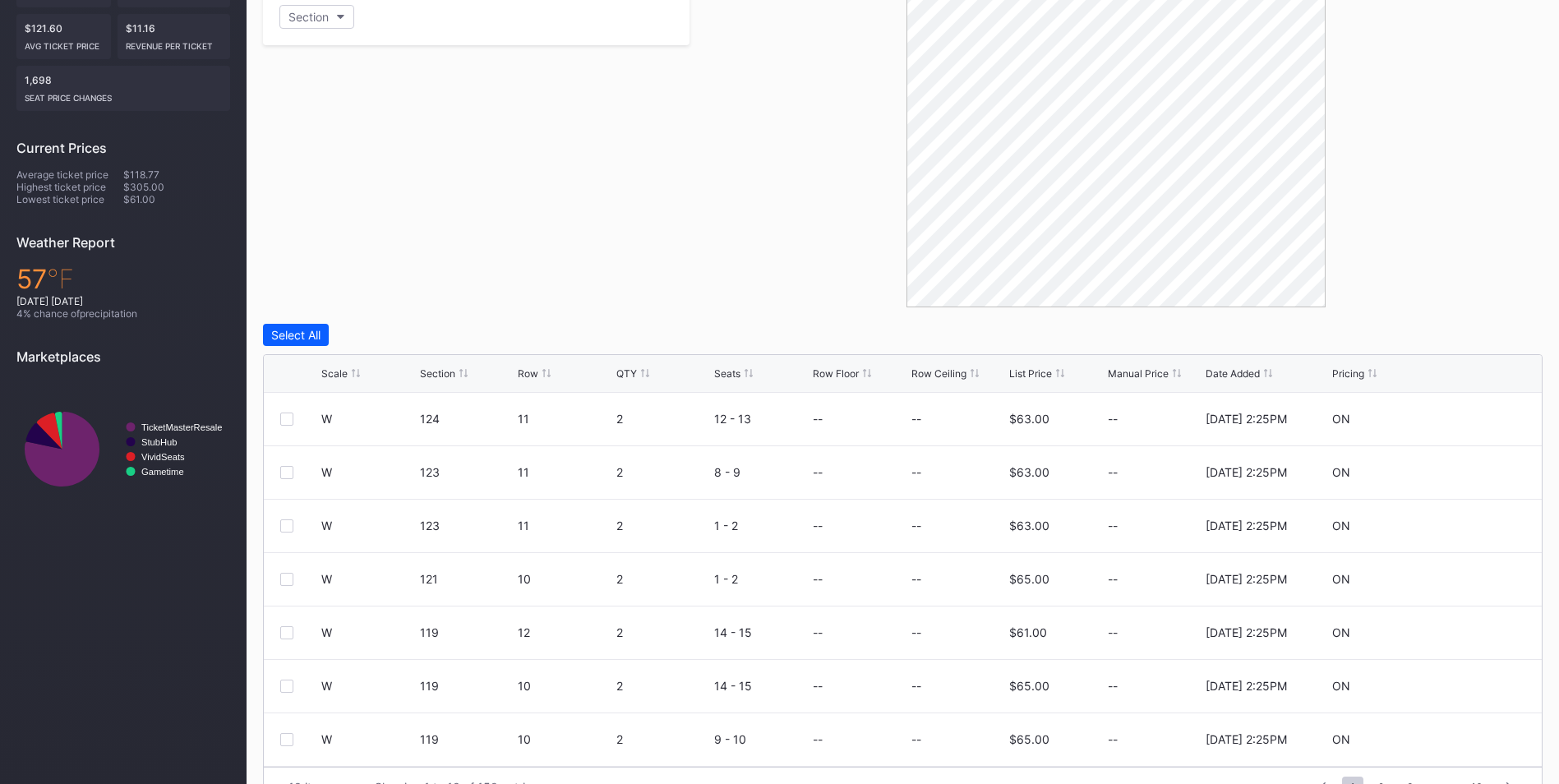
click at [1020, 377] on div "List Price" at bounding box center [1030, 373] width 43 height 12
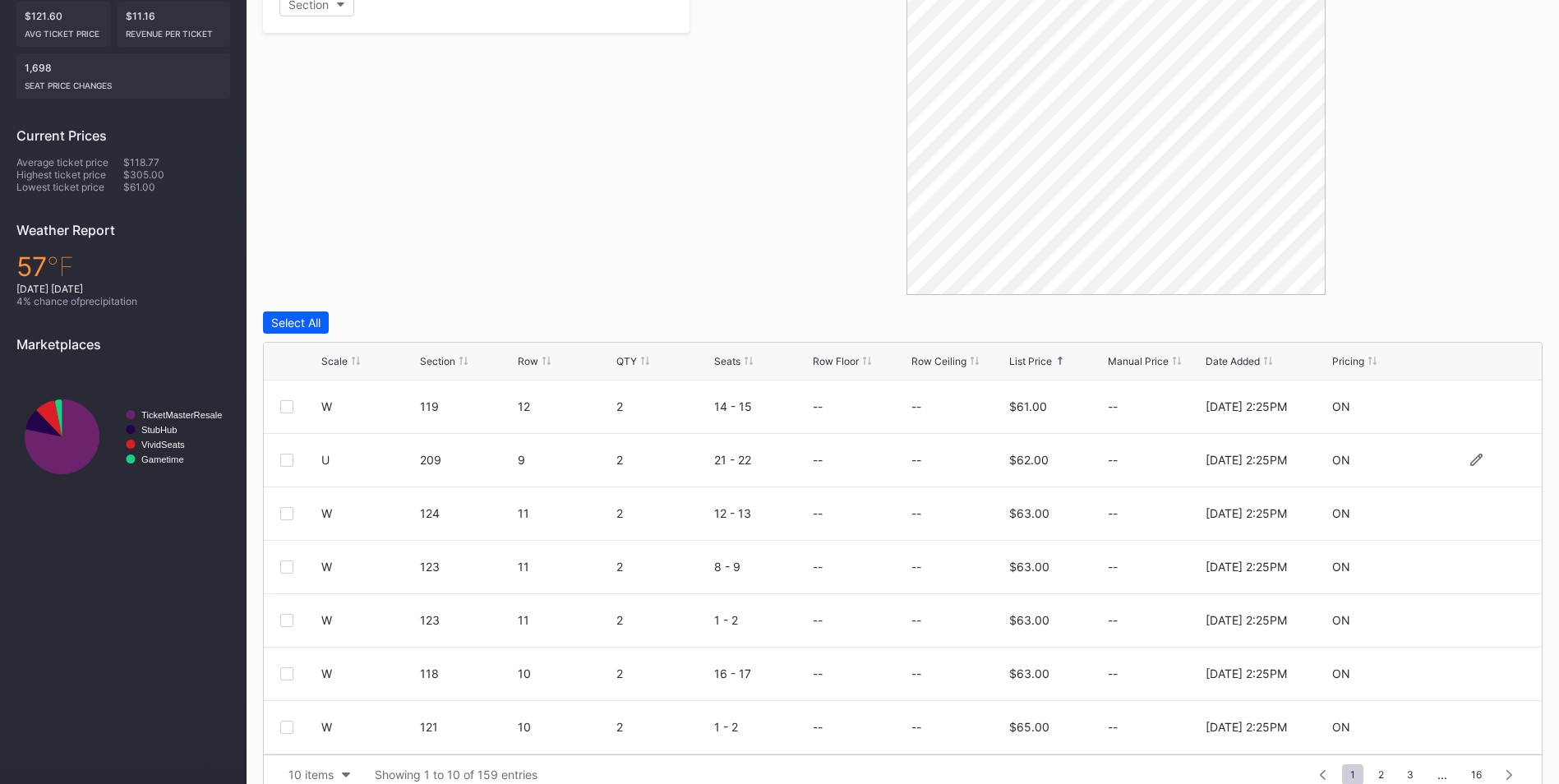
scroll to position [407, 0]
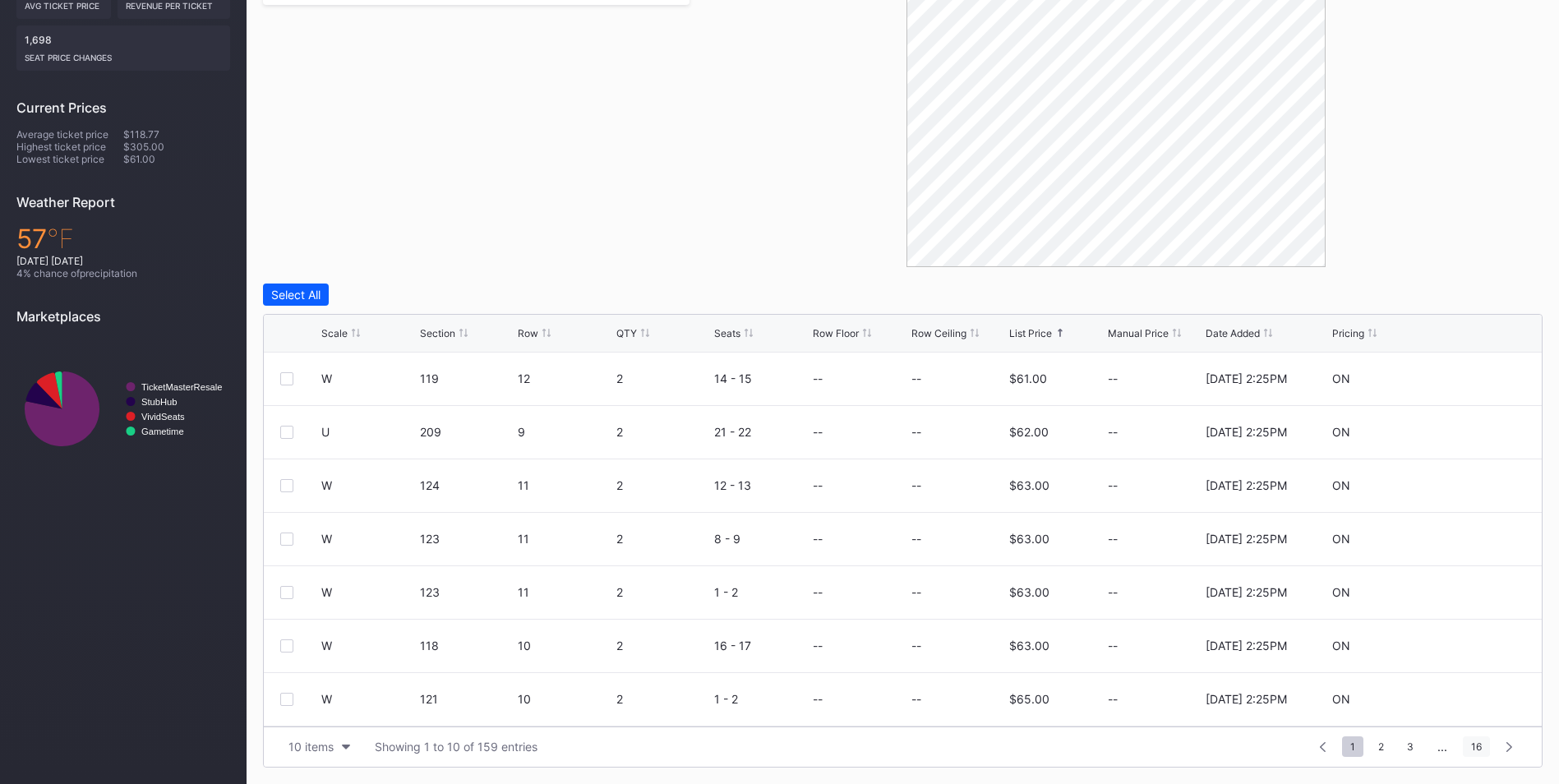
click at [1475, 745] on span "16" at bounding box center [1477, 746] width 27 height 20
click at [1442, 744] on span "15" at bounding box center [1442, 746] width 27 height 20
click at [1405, 749] on span "14" at bounding box center [1408, 746] width 28 height 20
click at [1471, 744] on span "16" at bounding box center [1477, 746] width 27 height 20
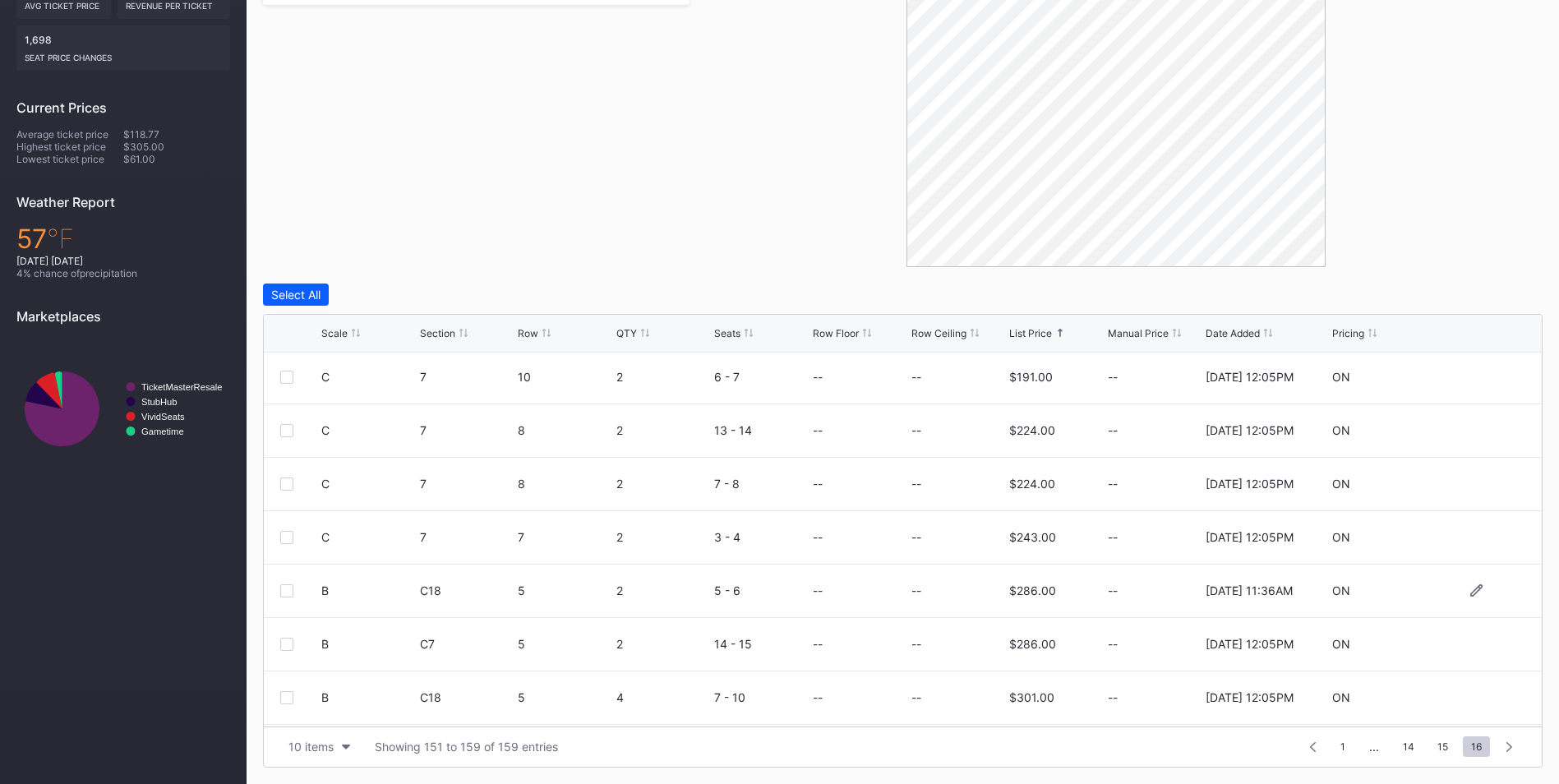
scroll to position [106, 0]
drag, startPoint x: 1411, startPoint y: 749, endPoint x: 1394, endPoint y: 761, distance: 20.8
click at [1411, 749] on span "14" at bounding box center [1408, 746] width 28 height 20
click at [1376, 749] on span "13" at bounding box center [1373, 746] width 28 height 20
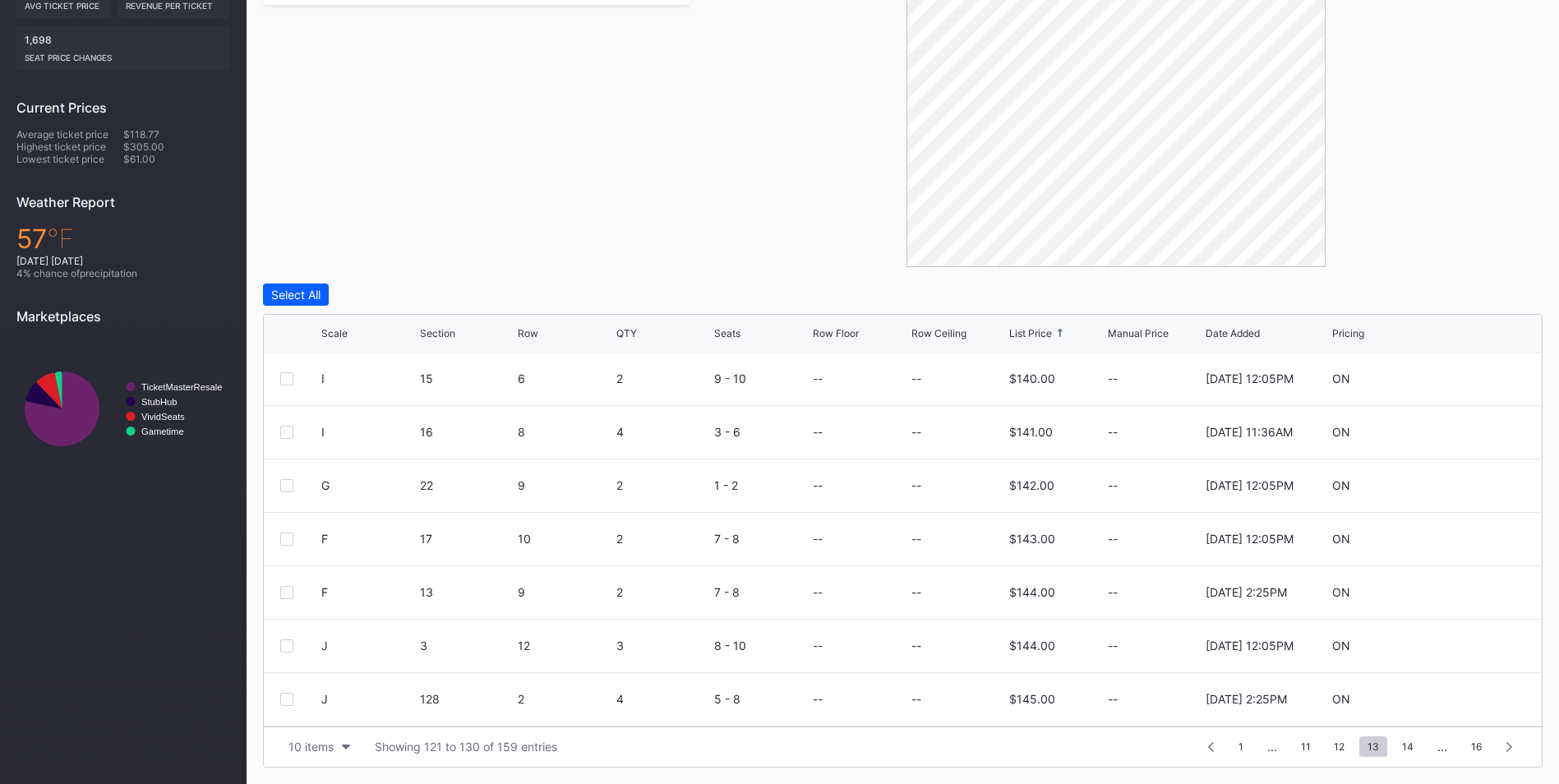
click at [1340, 750] on span "12" at bounding box center [1338, 746] width 27 height 20
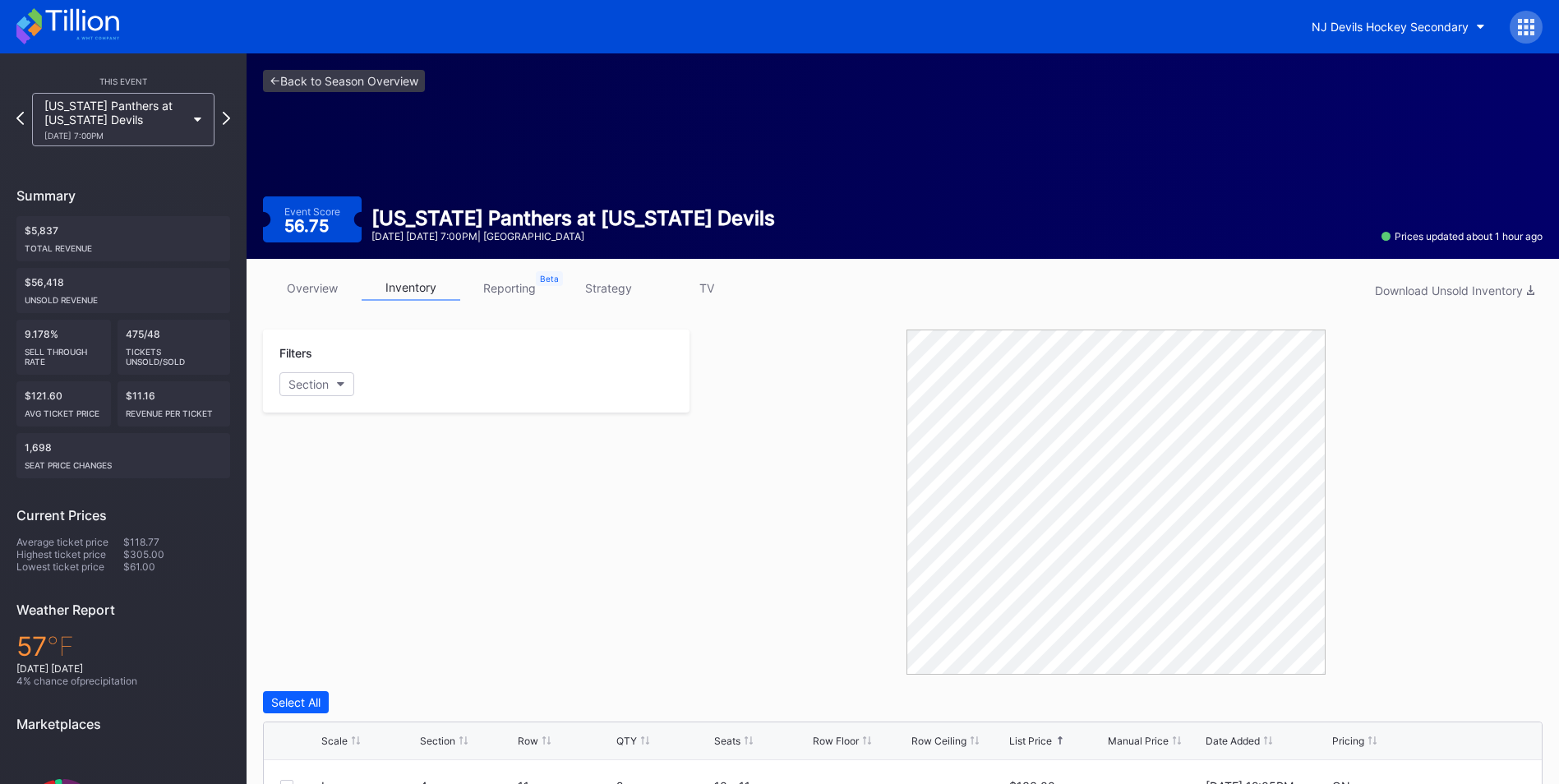
click at [308, 95] on div "<- Back to Season Overview Event Score 56.75 Florida Panthers at New Jersey Dev…" at bounding box center [902, 156] width 1313 height 205
click at [308, 62] on div "<- Back to Season Overview Event Score 56.75 Florida Panthers at New Jersey Dev…" at bounding box center [902, 156] width 1313 height 205
click at [325, 83] on link "<- Back to Season Overview" at bounding box center [343, 81] width 162 height 22
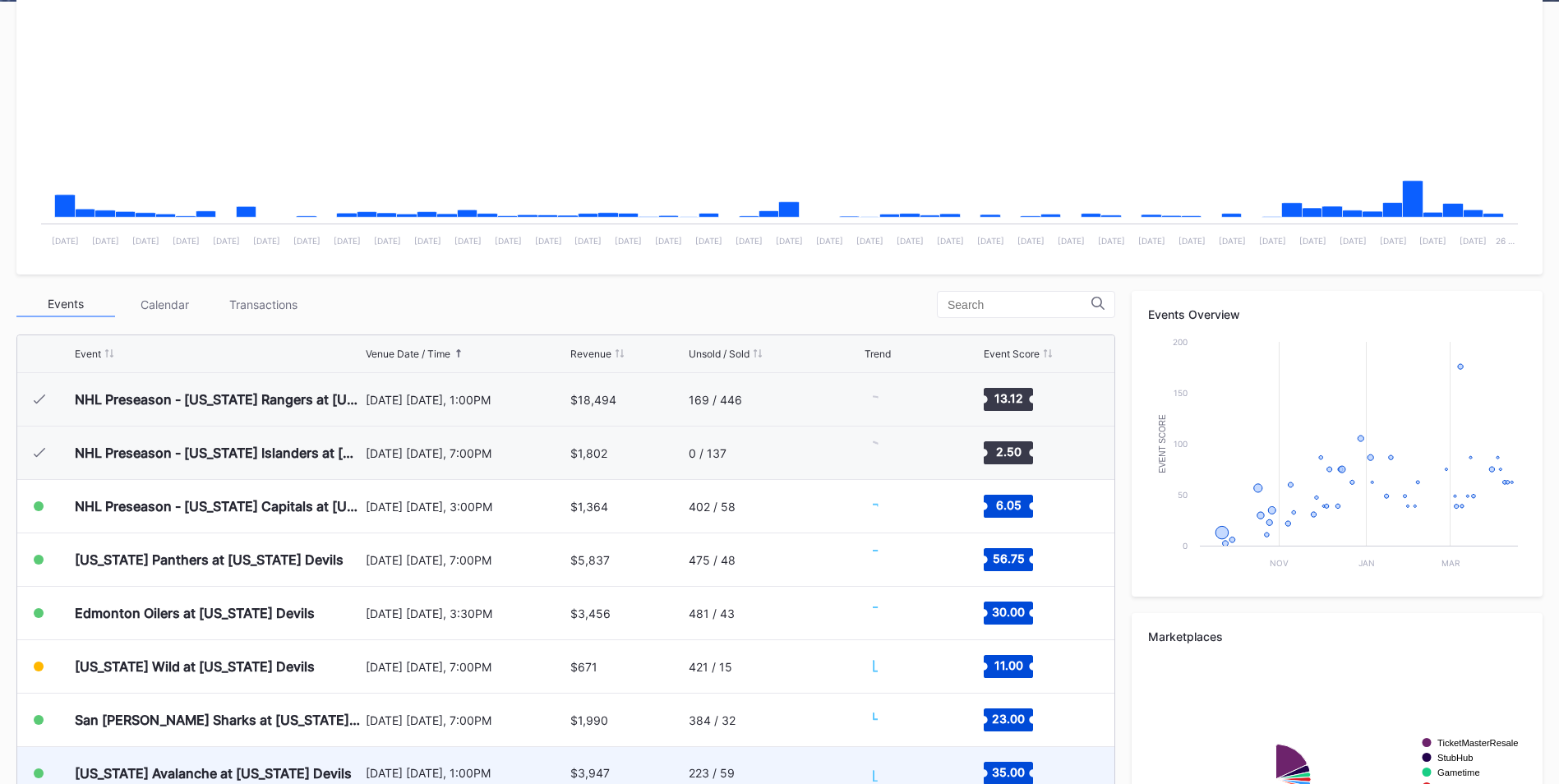
scroll to position [458, 0]
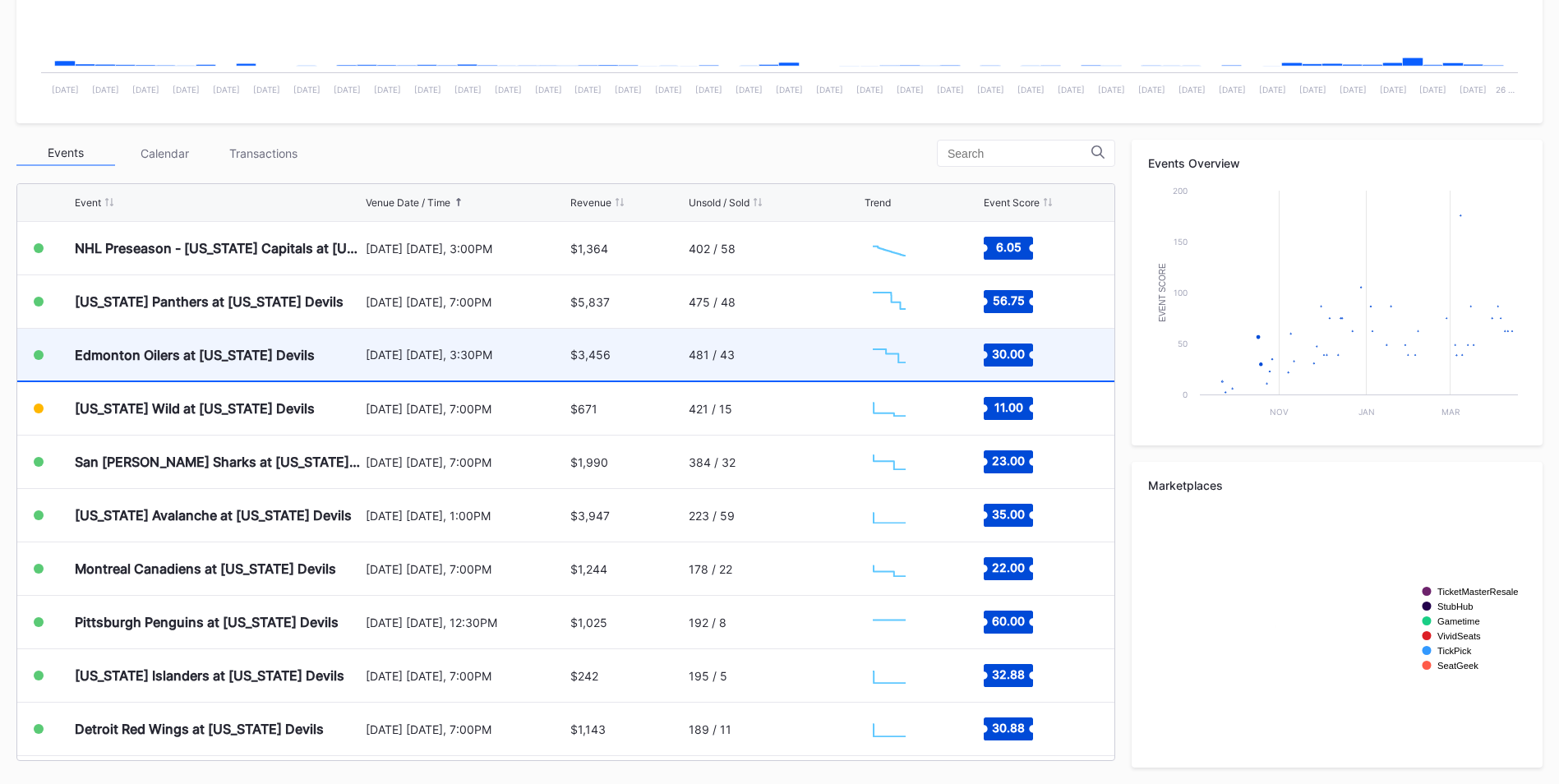
click at [420, 344] on div "[DATE] [DATE], 3:30PM" at bounding box center [465, 355] width 200 height 52
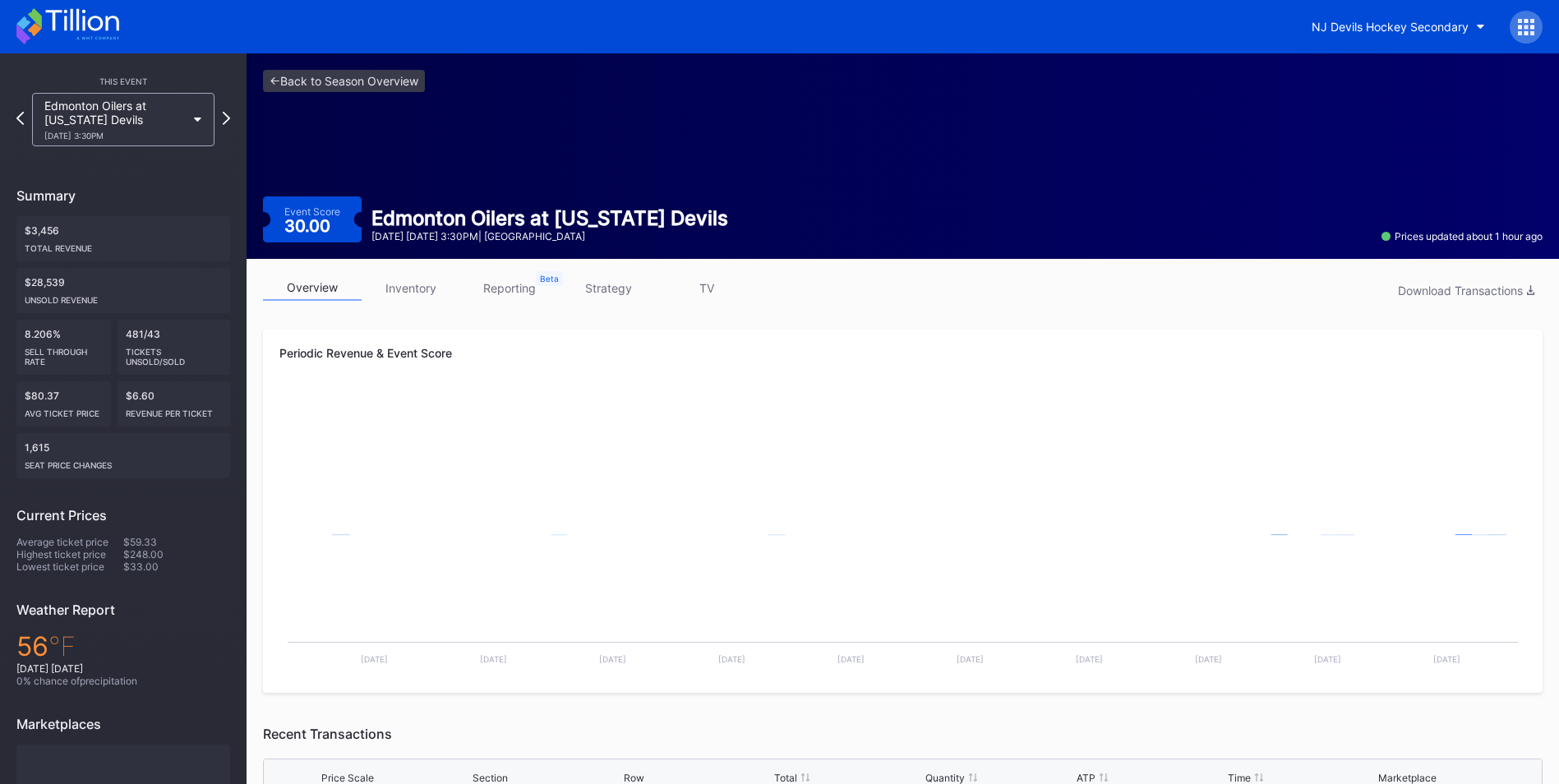
click at [425, 297] on link "inventory" at bounding box center [410, 288] width 99 height 26
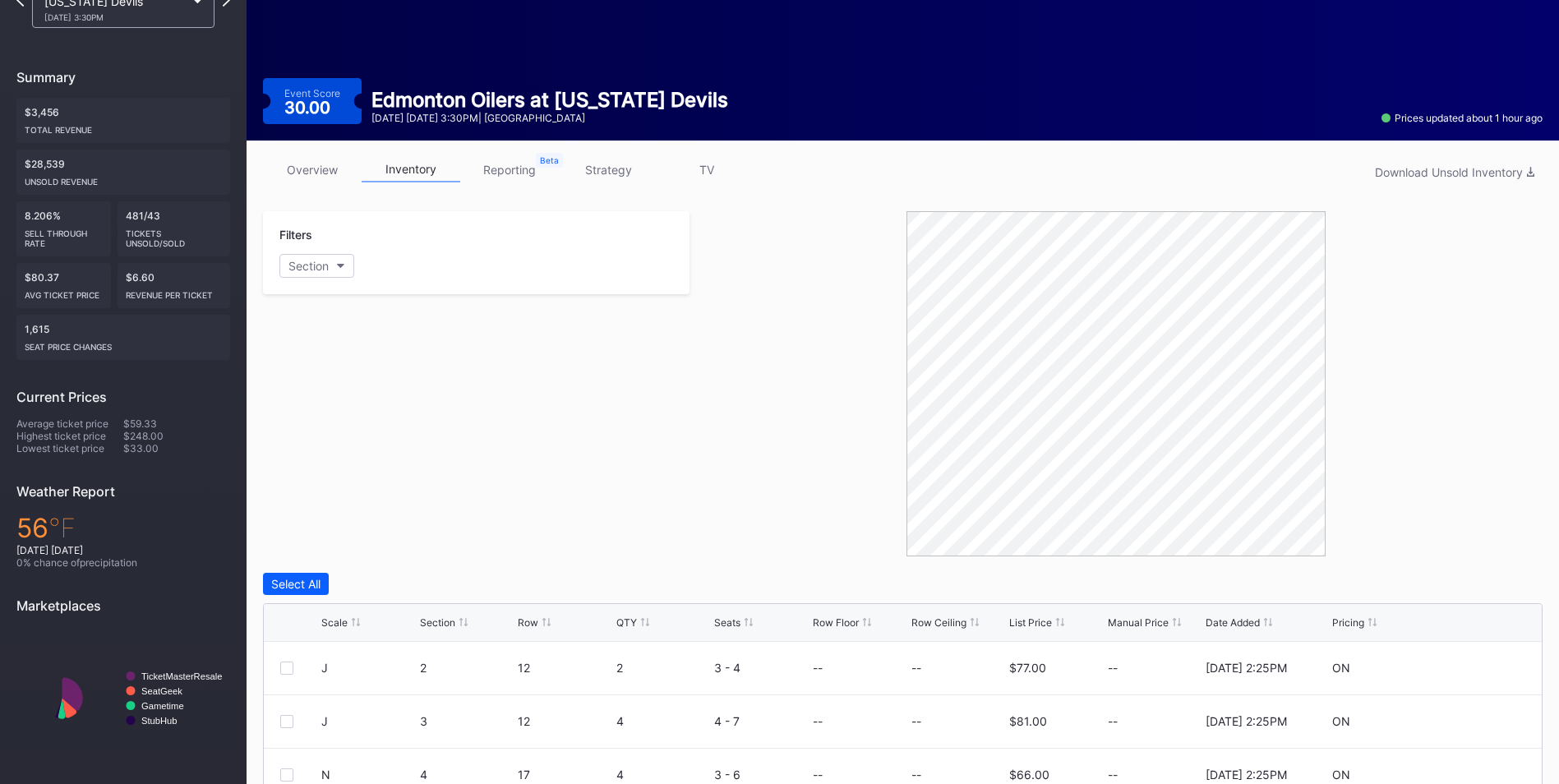
scroll to position [121, 0]
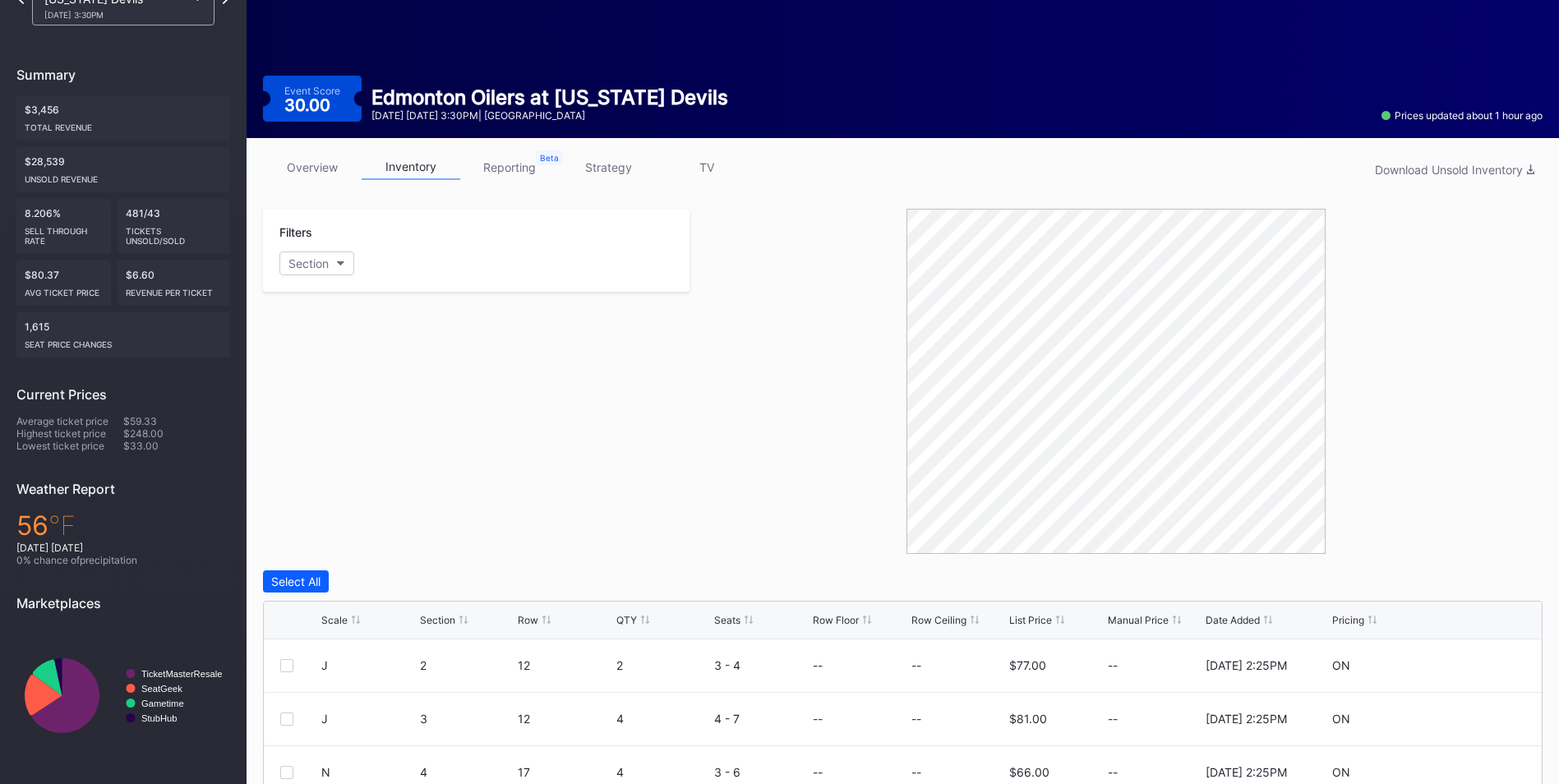
click at [1012, 627] on div "Scale Section Row QTY Seats Row Floor Row Ceiling List Price Manual Price Date …" at bounding box center [902, 619] width 1278 height 37
click at [1018, 623] on div "List Price" at bounding box center [1030, 619] width 43 height 12
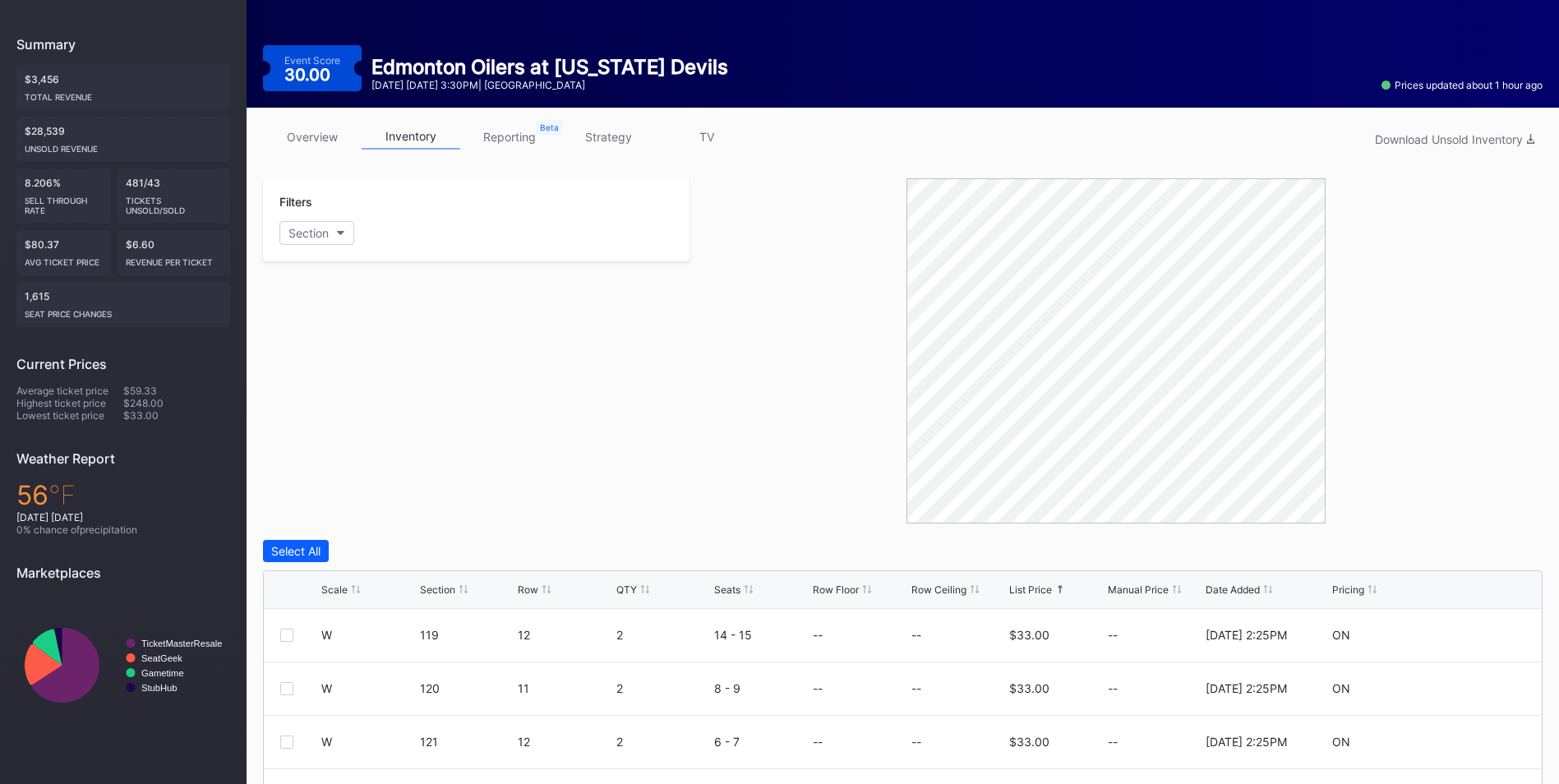
scroll to position [0, 0]
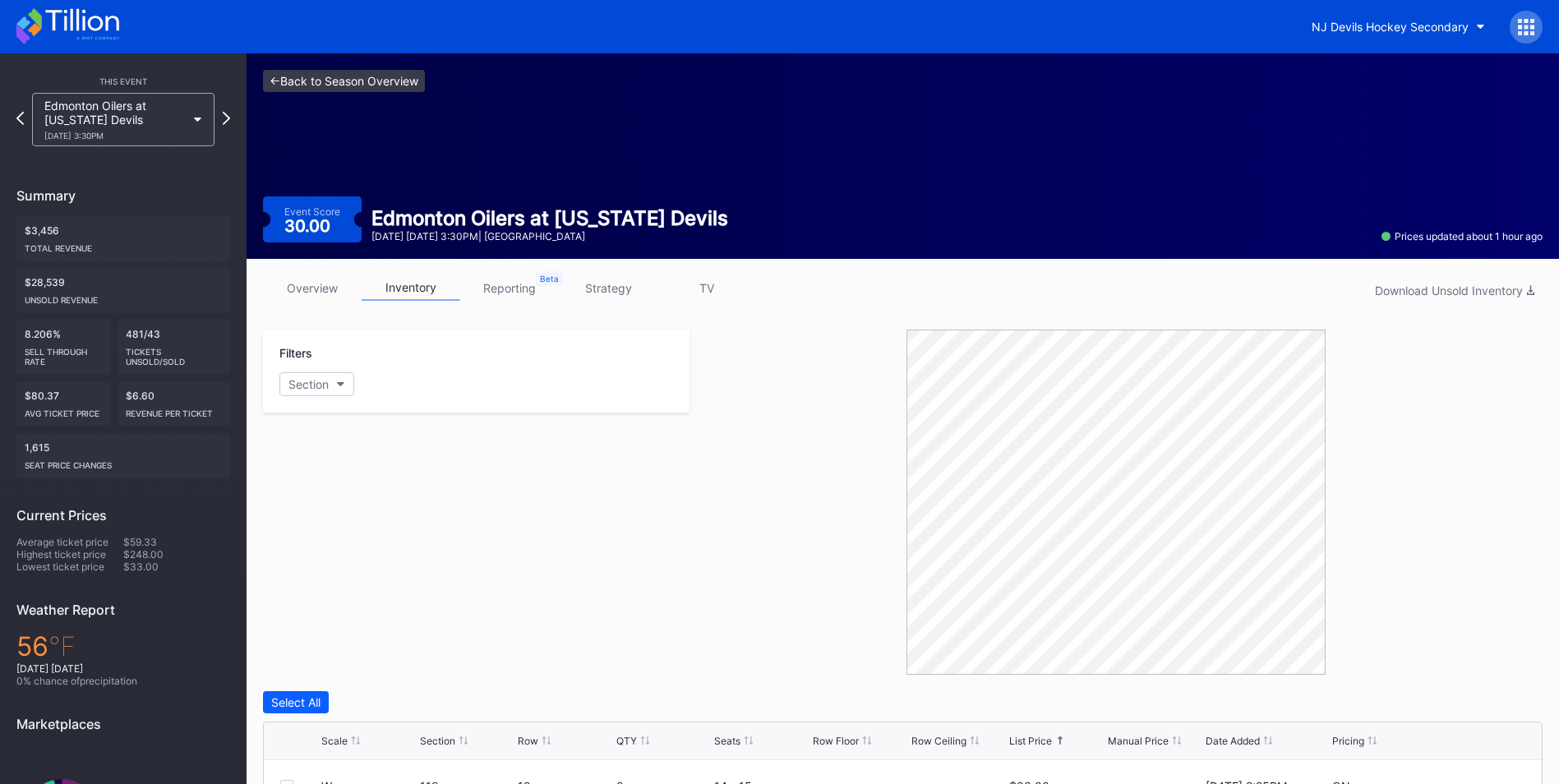
click at [354, 88] on link "<- Back to Season Overview" at bounding box center [343, 81] width 162 height 22
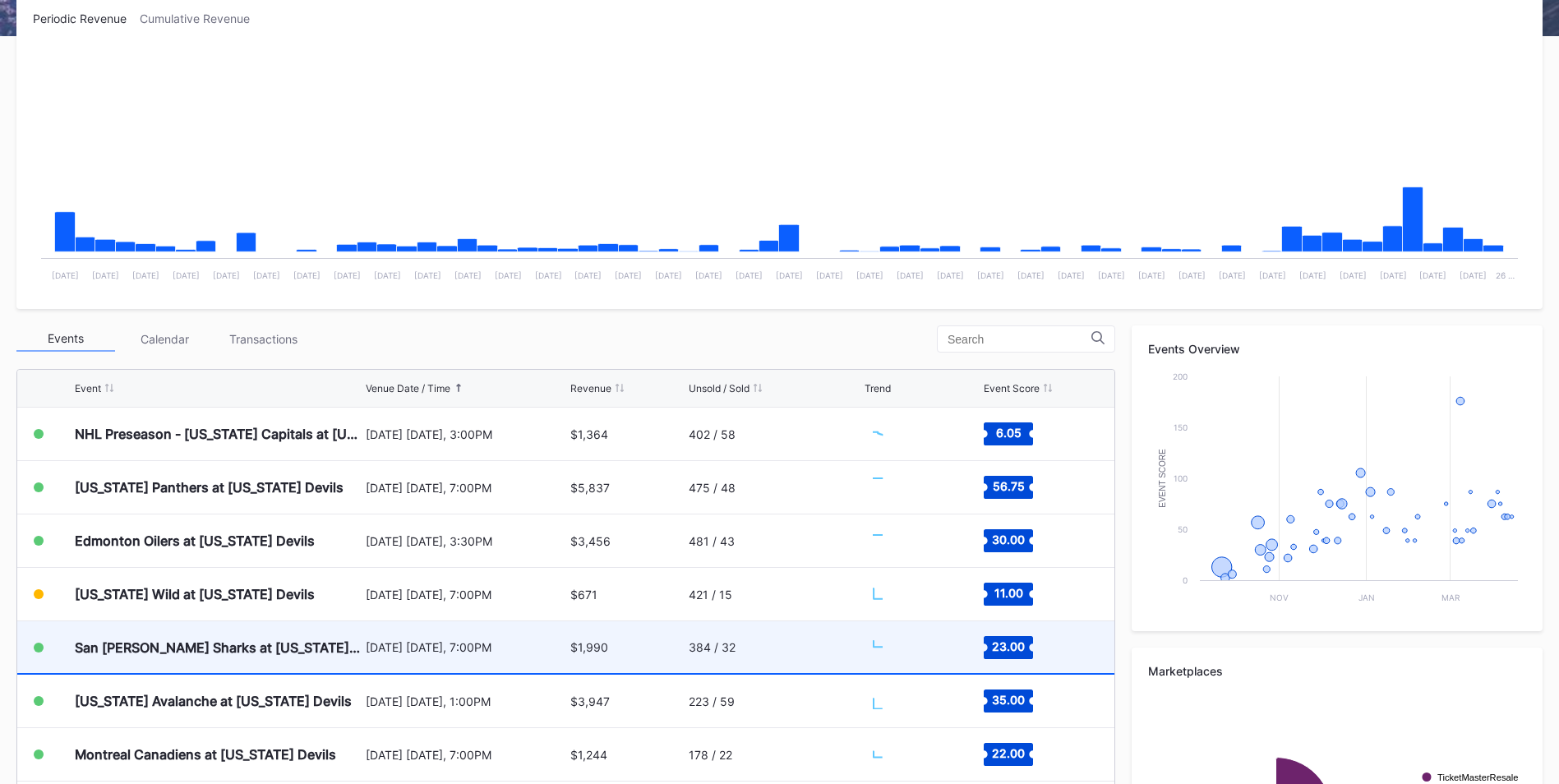
scroll to position [411, 0]
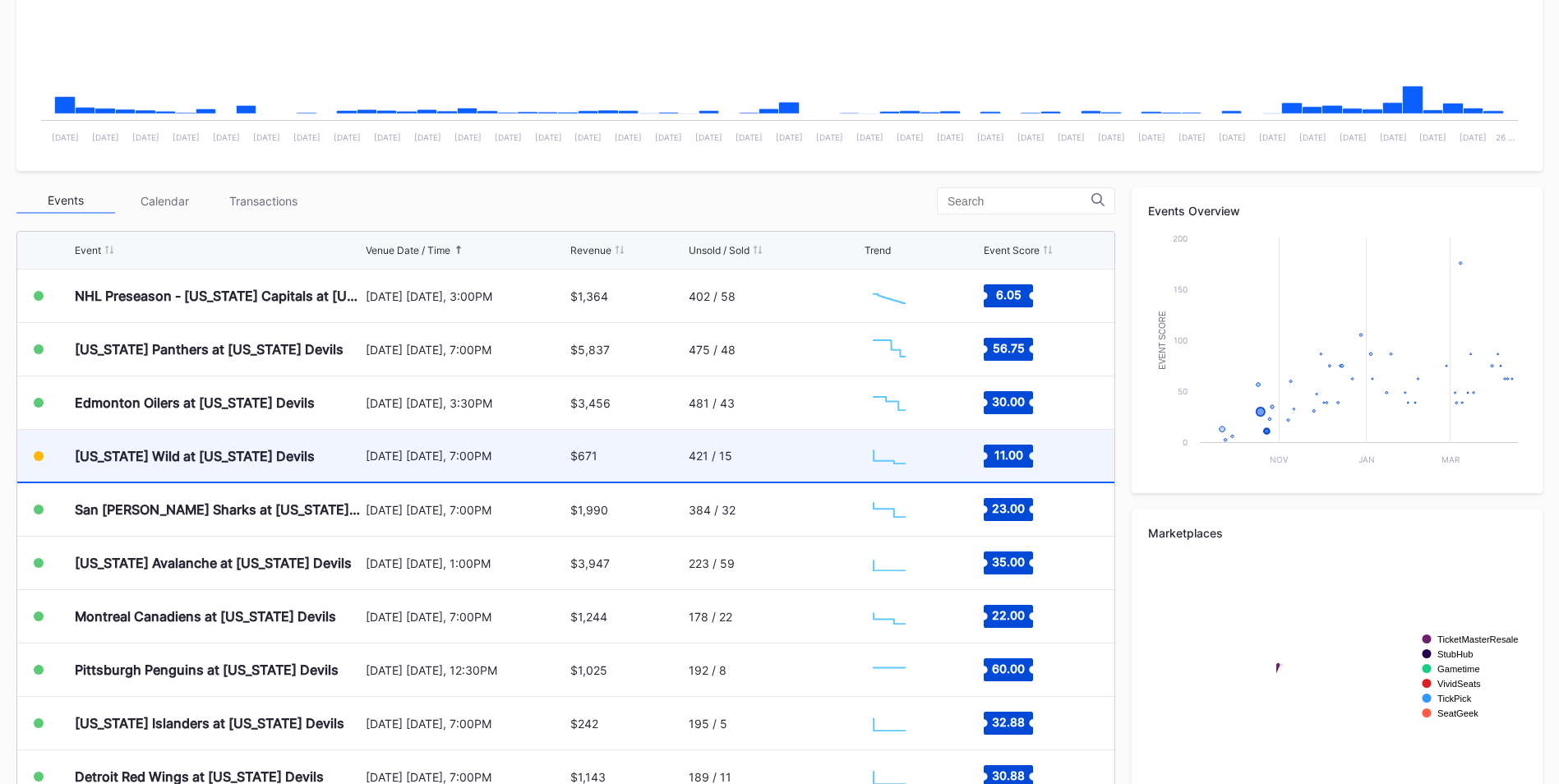
click at [259, 462] on div "[US_STATE] Wild at [US_STATE] Devils" at bounding box center [195, 455] width 240 height 16
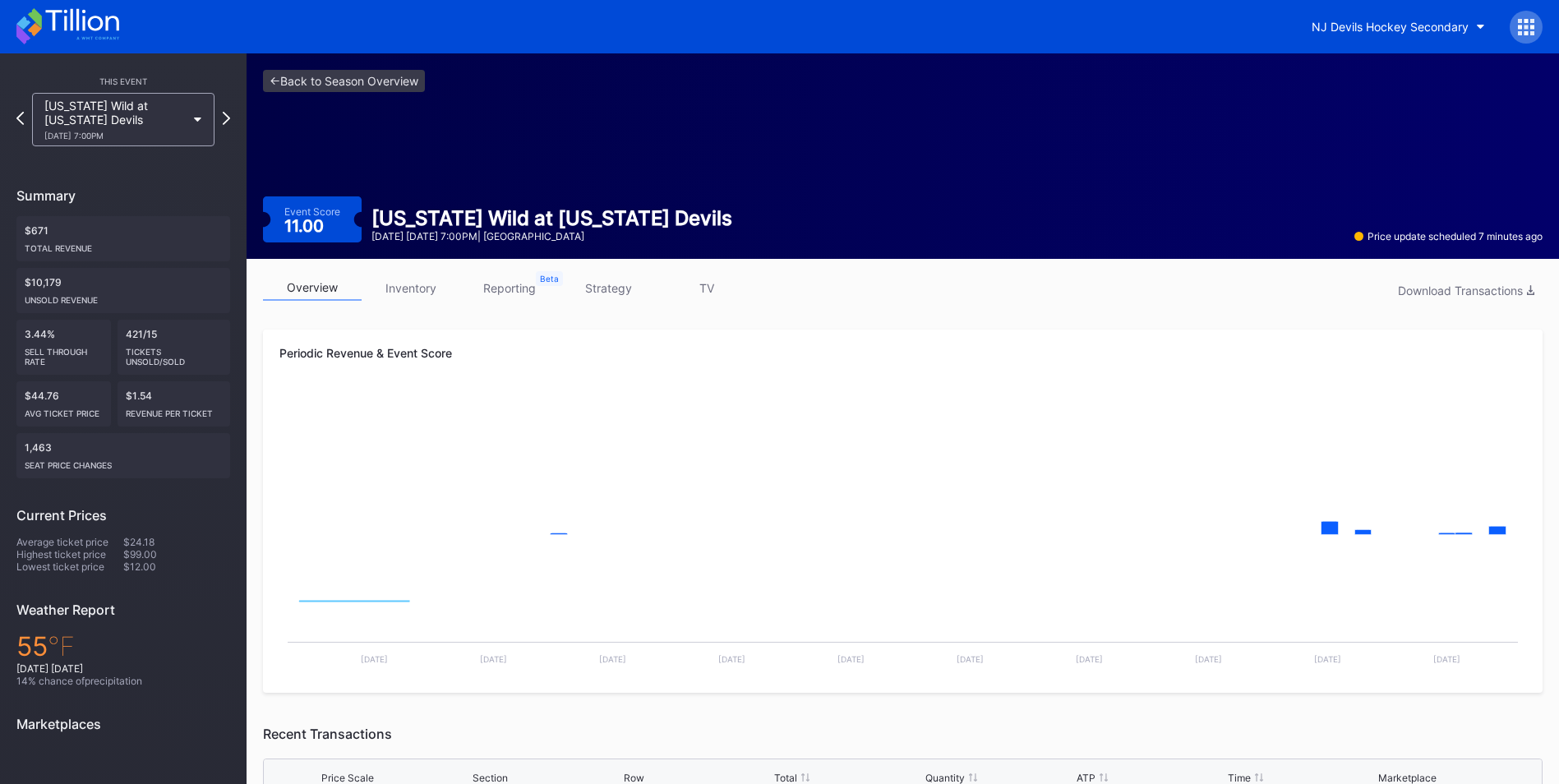
click at [405, 282] on link "inventory" at bounding box center [410, 288] width 99 height 26
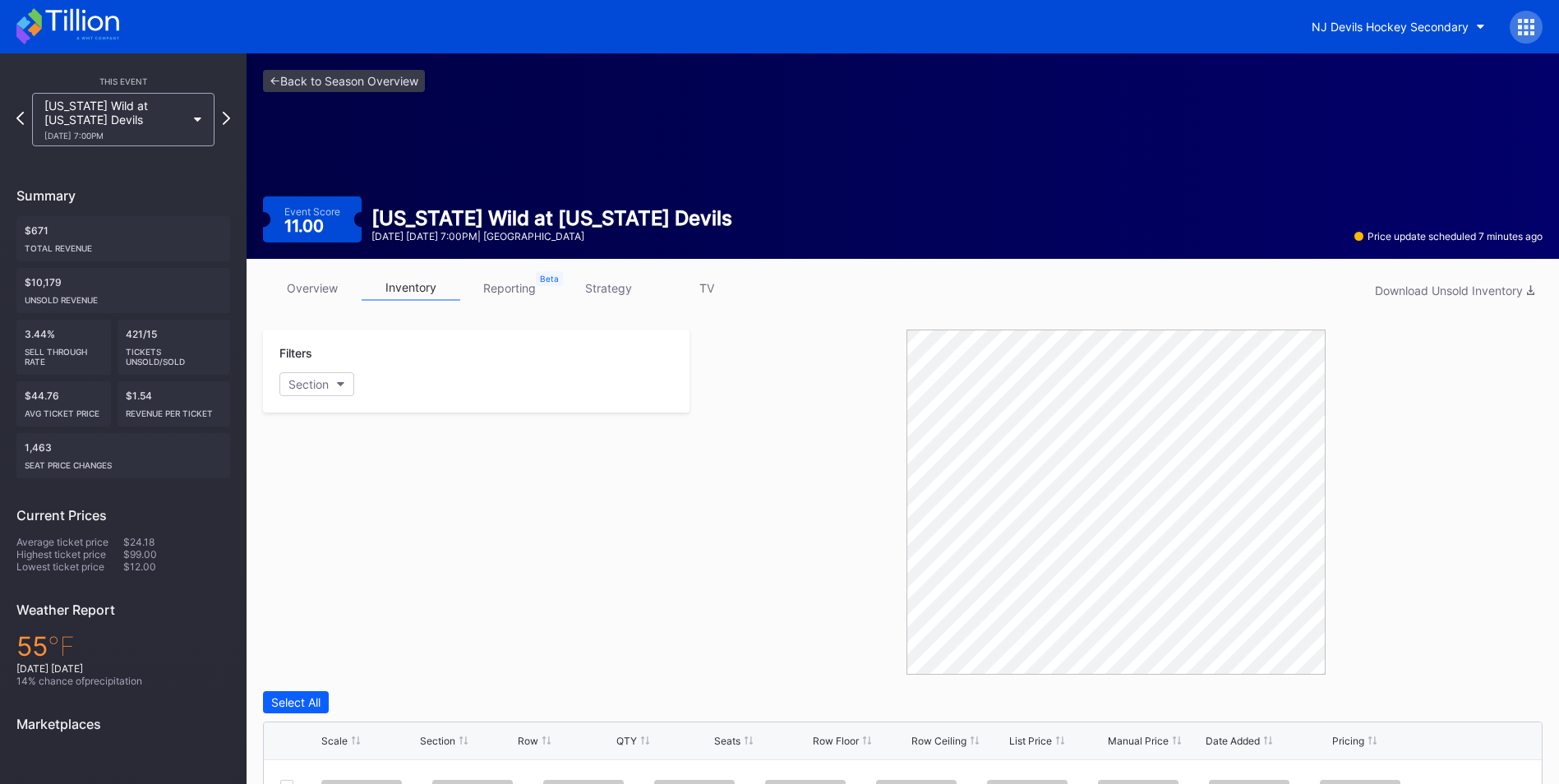
scroll to position [367, 0]
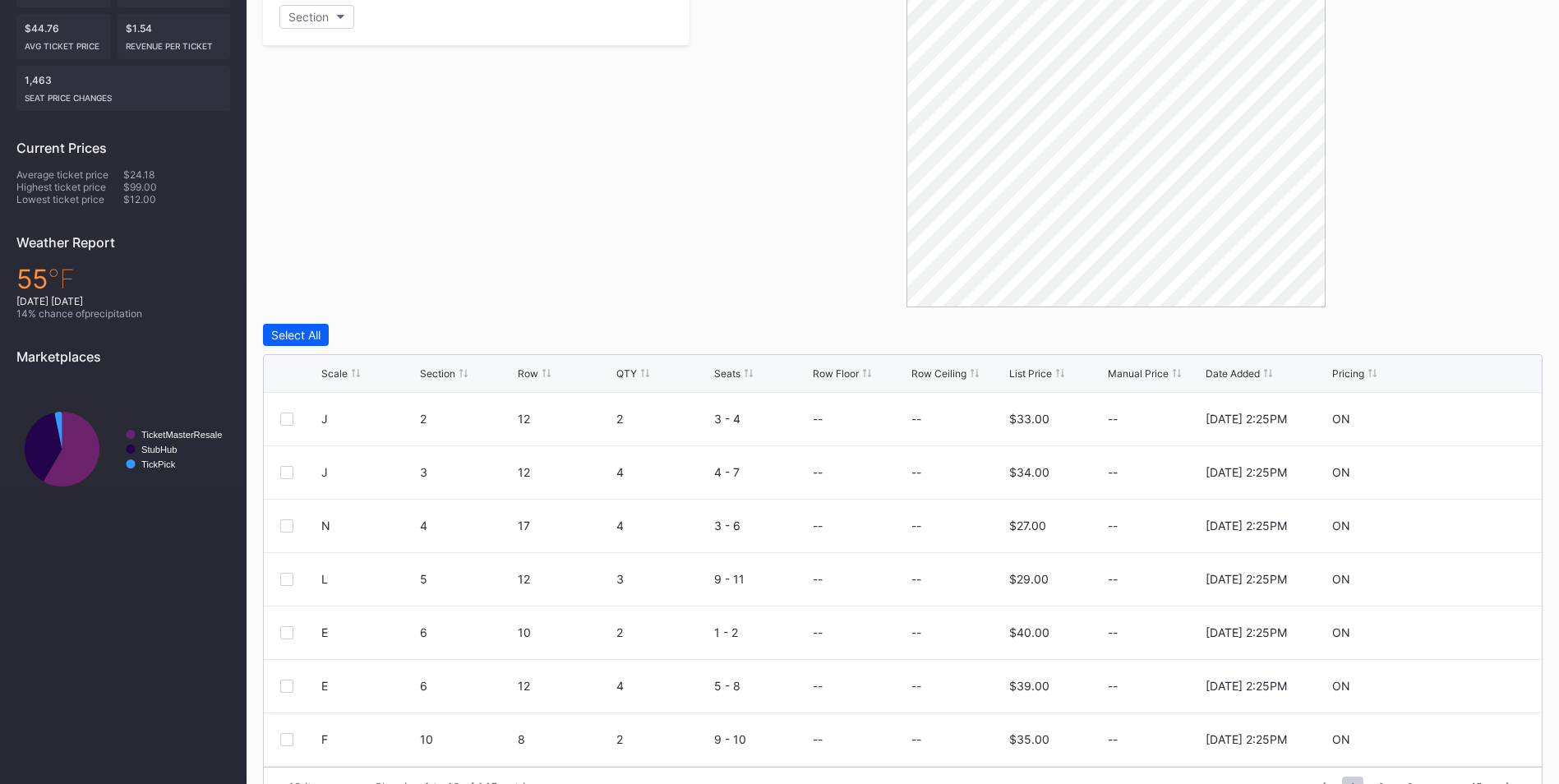
click at [1034, 376] on div "List Price" at bounding box center [1030, 373] width 43 height 12
